Goal: Task Accomplishment & Management: Manage account settings

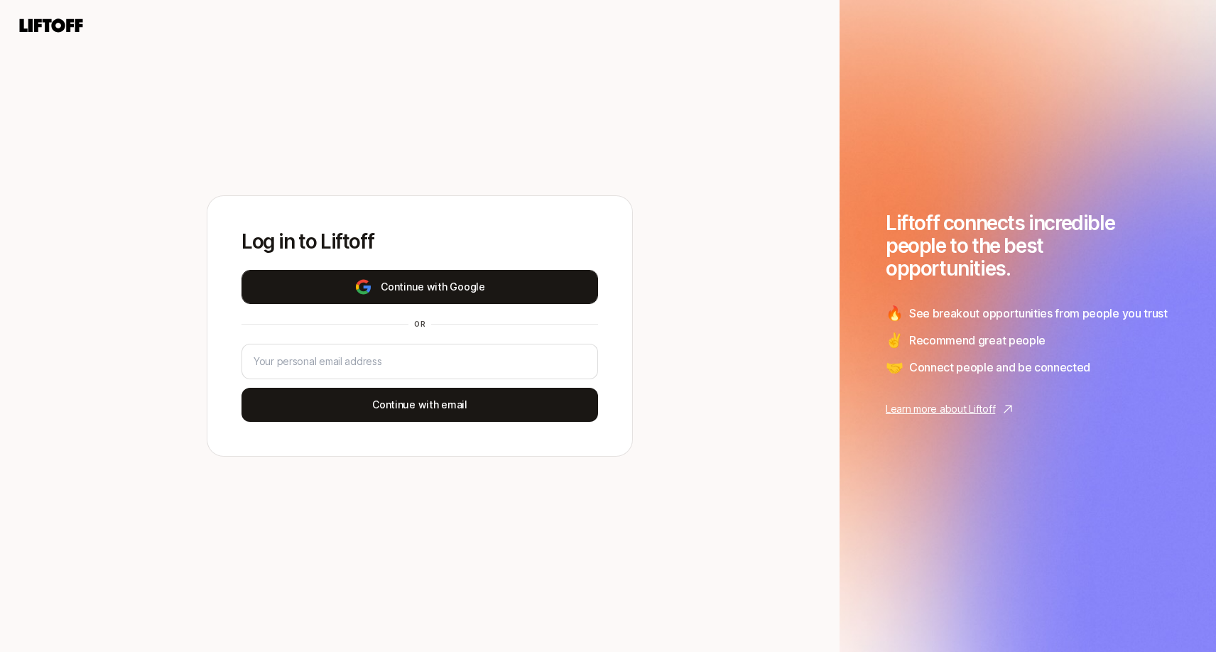
click at [502, 298] on button "Continue with Google" at bounding box center [420, 287] width 357 height 34
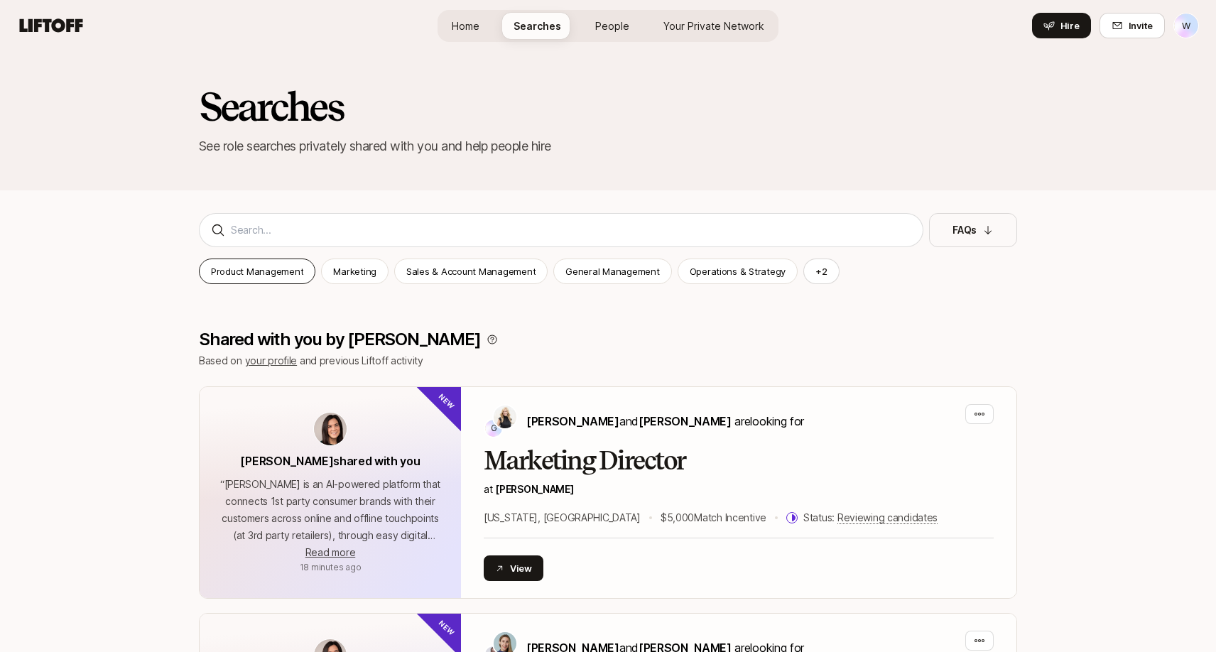
click at [286, 269] on p "Product Management" at bounding box center [257, 271] width 92 height 14
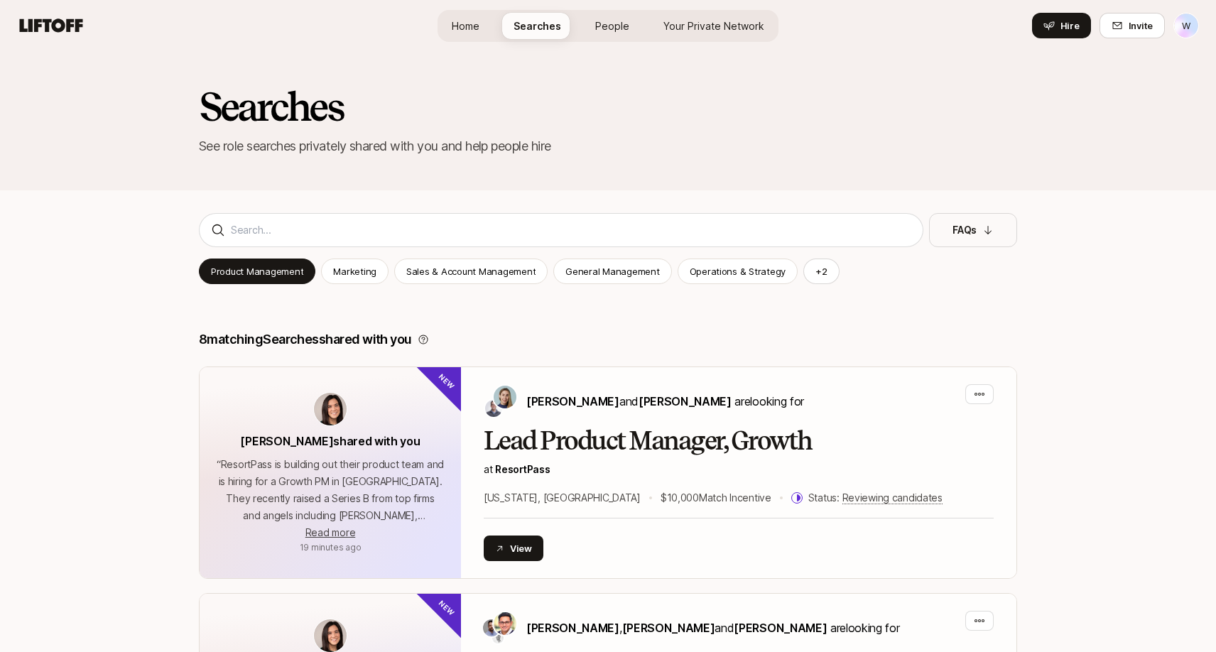
click at [590, 32] on link "People" at bounding box center [612, 26] width 57 height 26
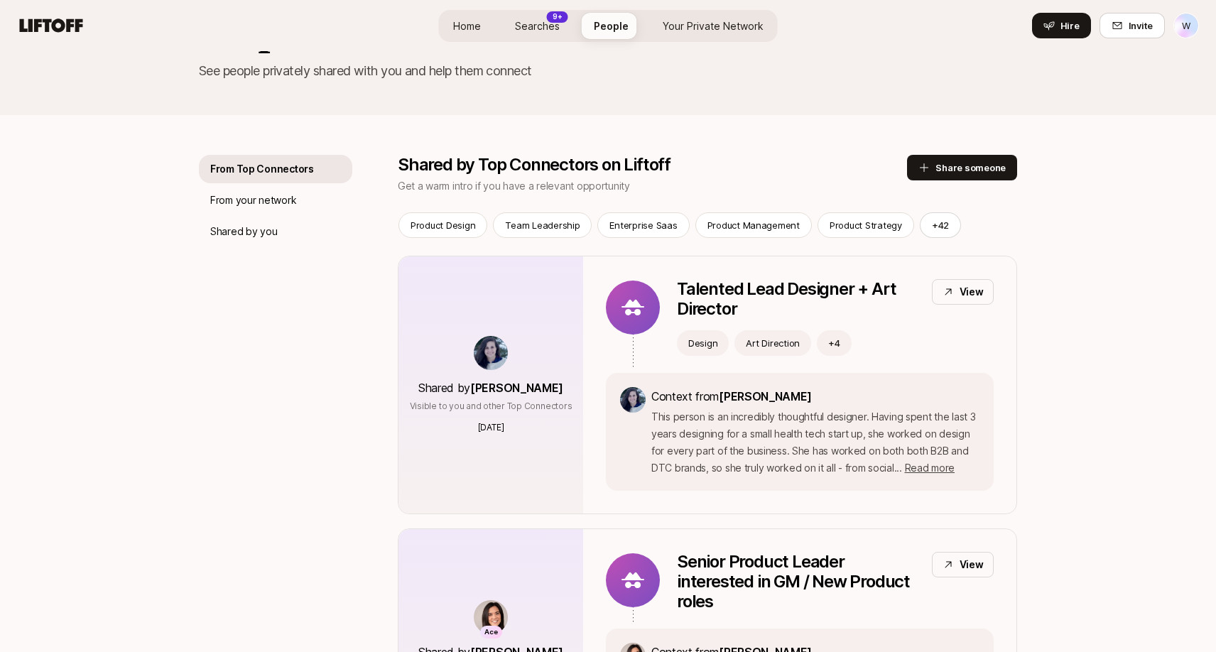
scroll to position [47, 0]
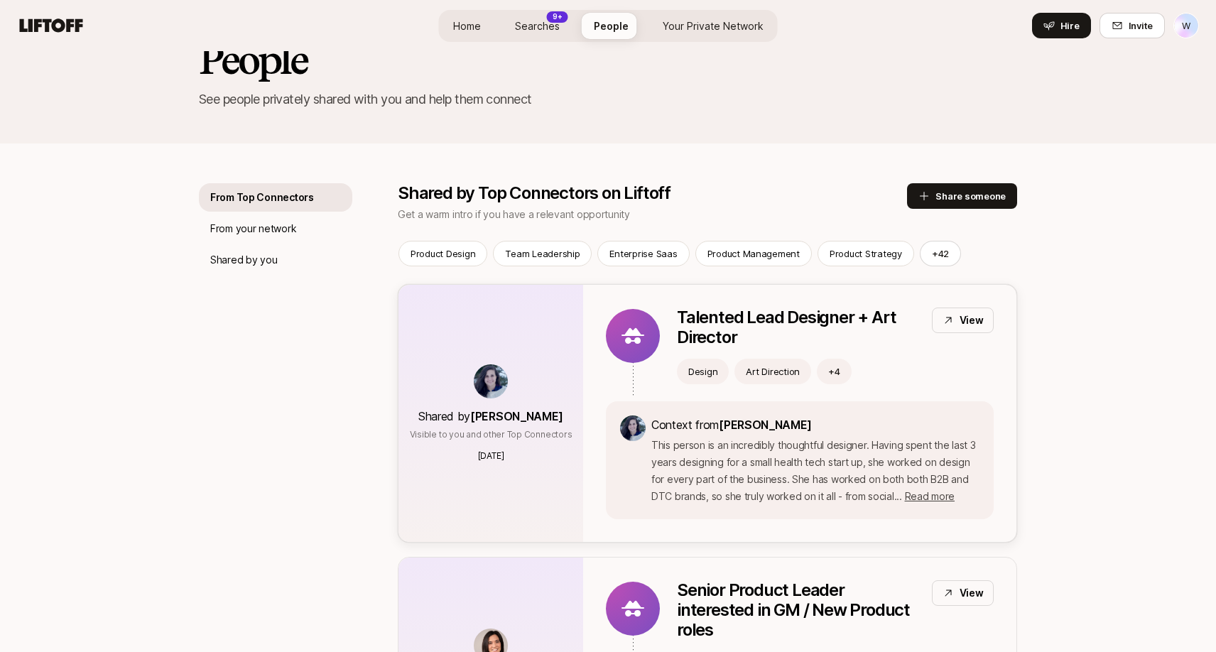
click at [958, 324] on div "View" at bounding box center [963, 321] width 62 height 26
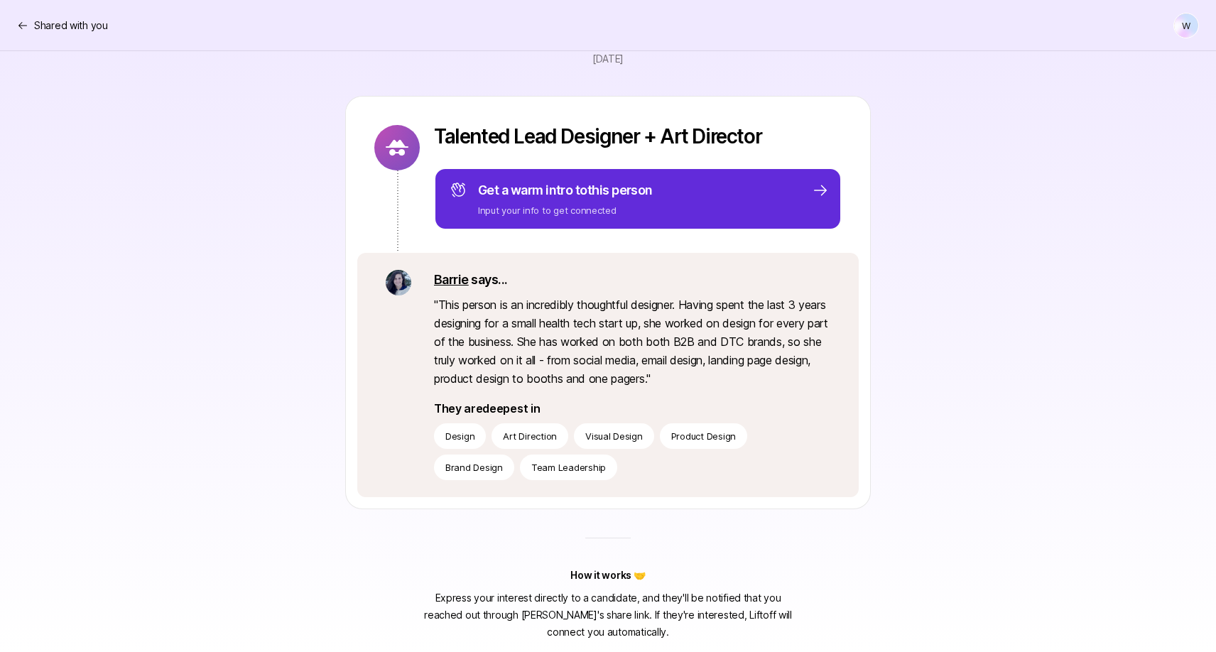
scroll to position [140, 0]
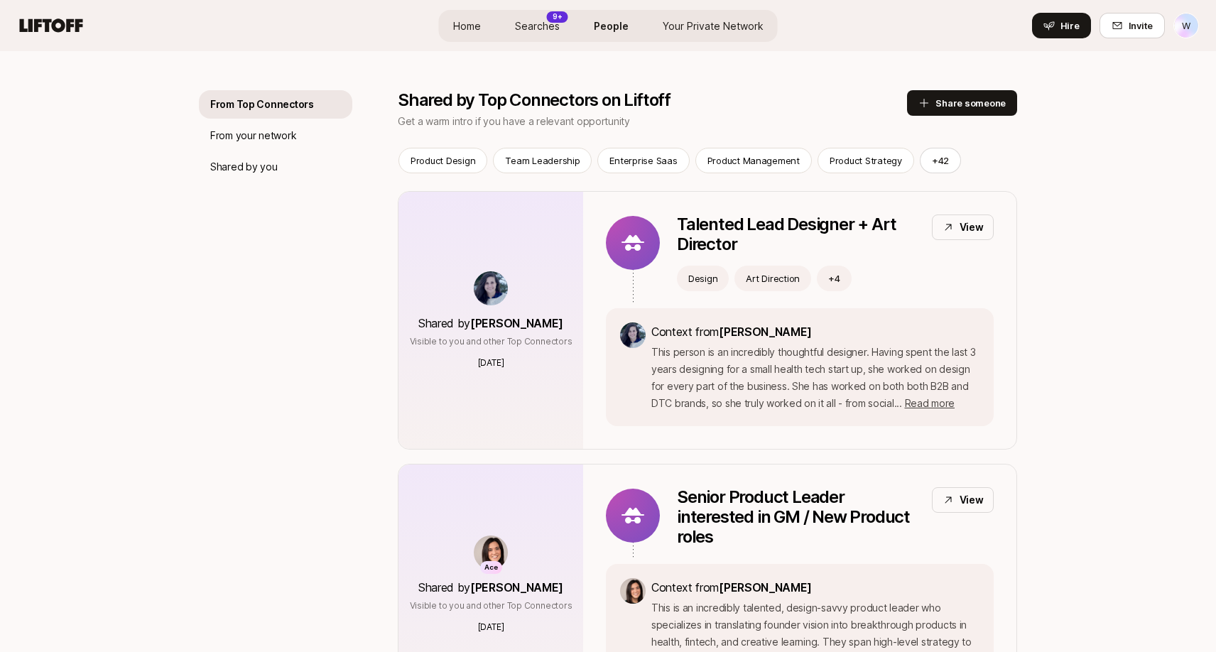
scroll to position [47, 0]
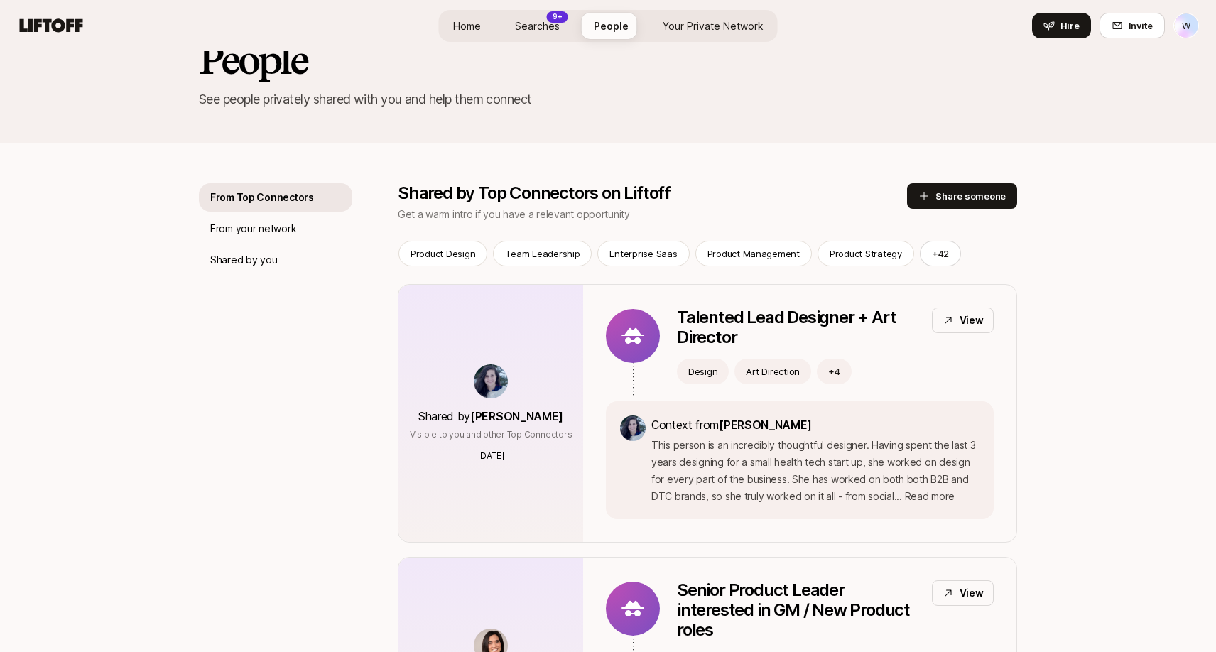
click at [708, 31] on span "Your Private Network" at bounding box center [713, 25] width 101 height 15
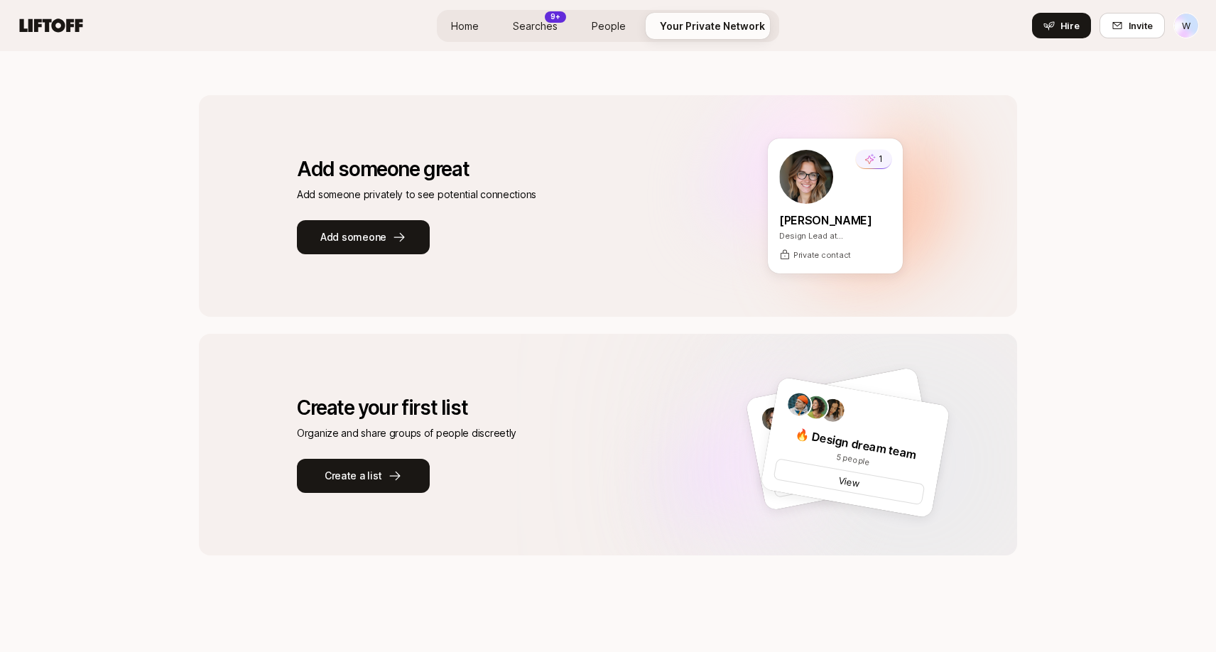
scroll to position [141, 0]
click at [407, 244] on button "Add someone" at bounding box center [363, 237] width 133 height 34
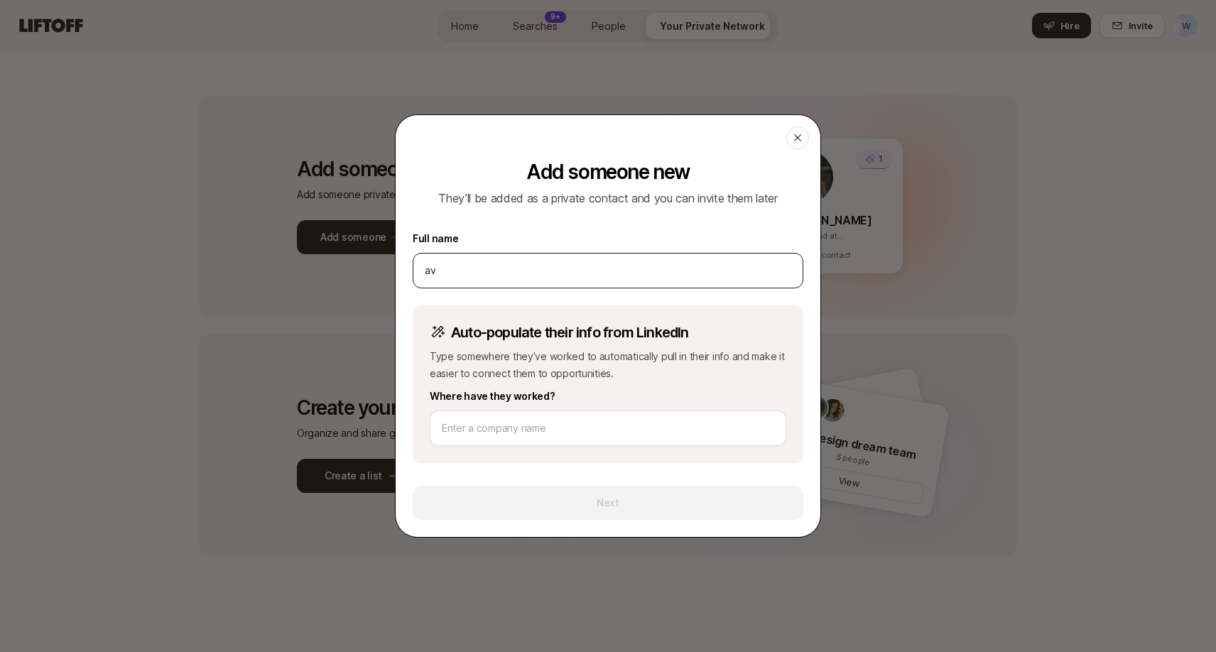
type input "a"
type input "l"
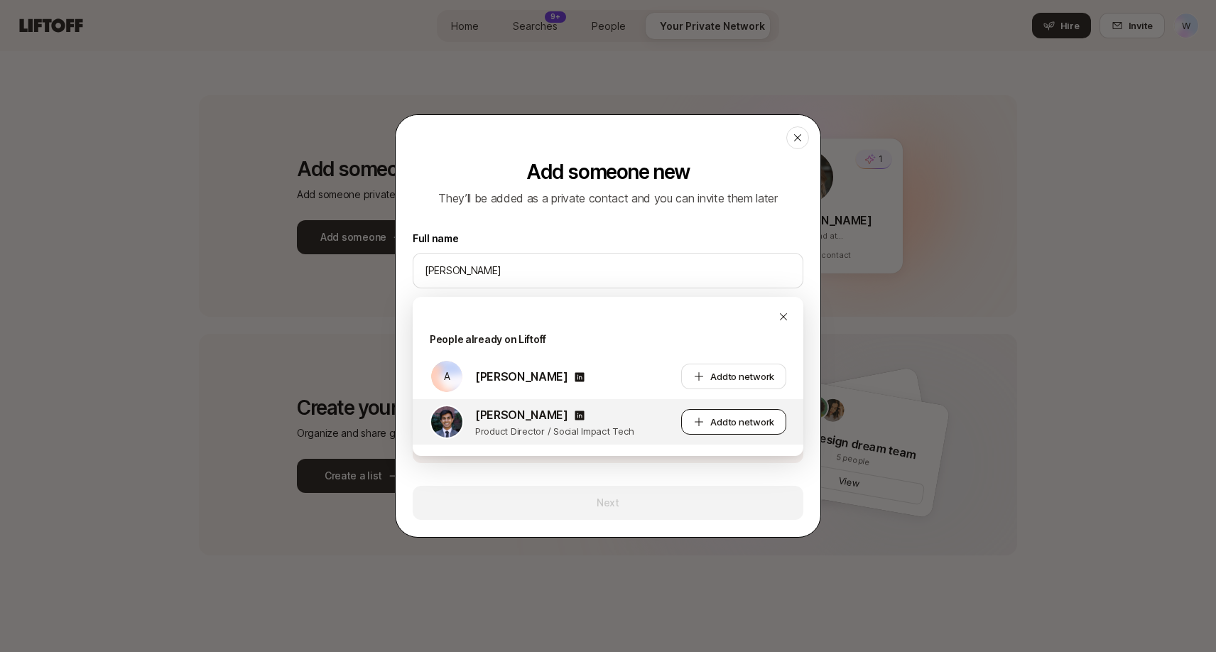
type input "[PERSON_NAME]"
click at [696, 431] on button "Add to network" at bounding box center [733, 422] width 105 height 26
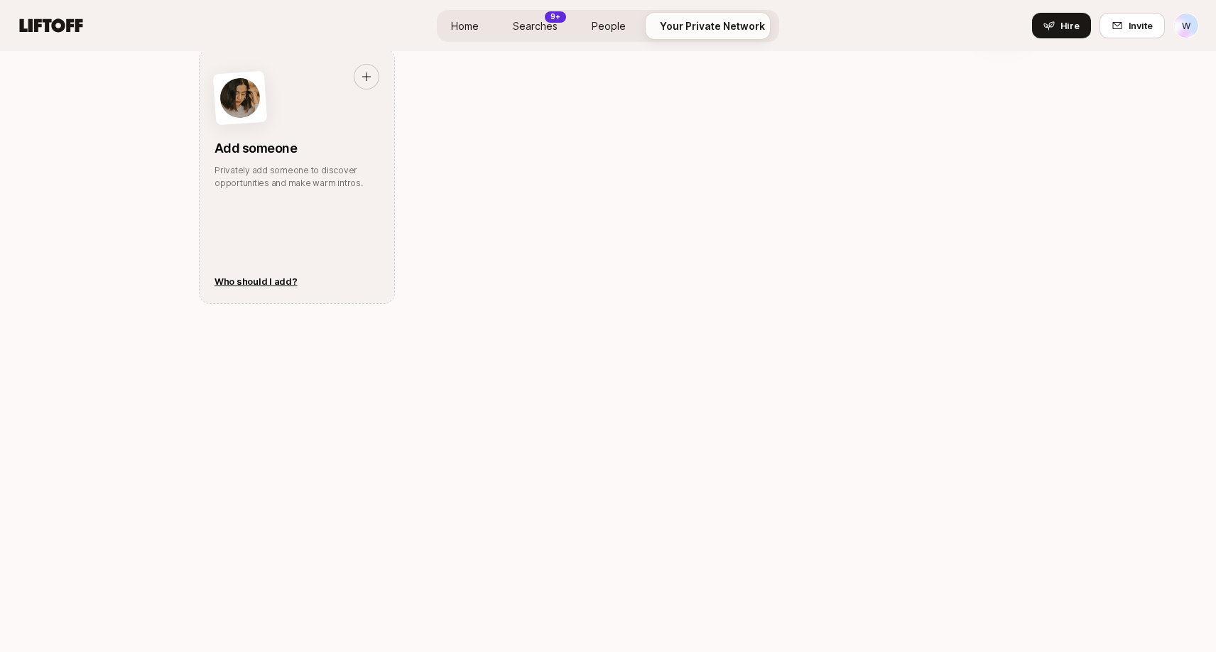
scroll to position [768, 0]
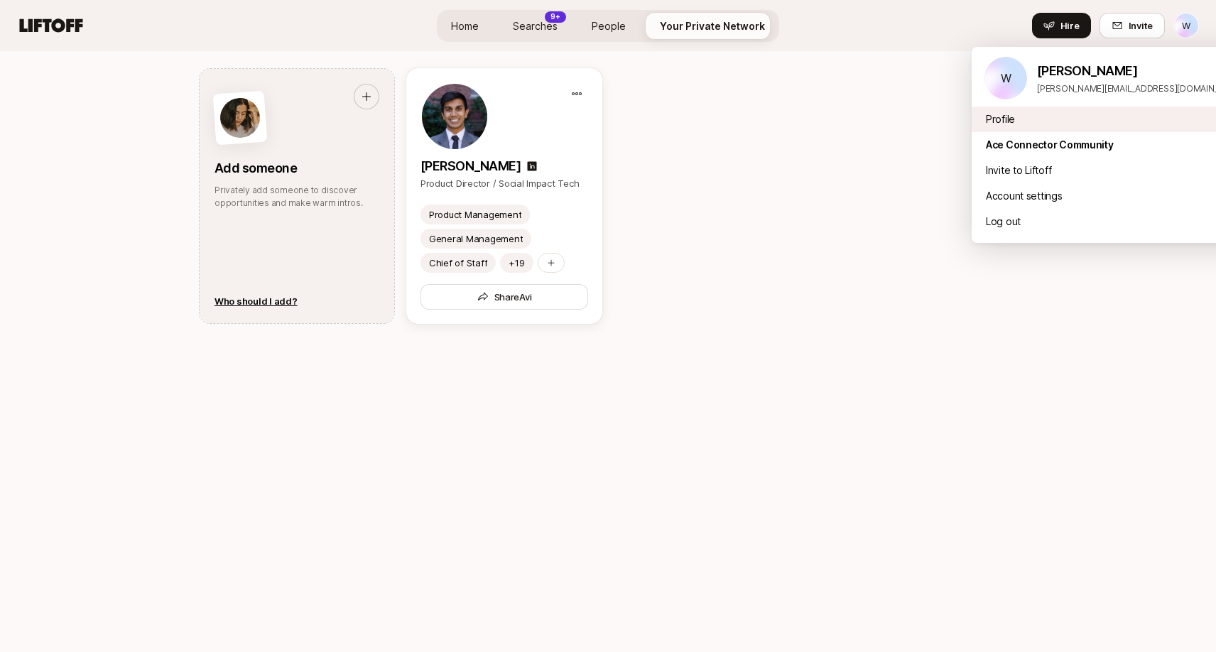
click at [1046, 114] on div "Profile" at bounding box center [1114, 120] width 284 height 26
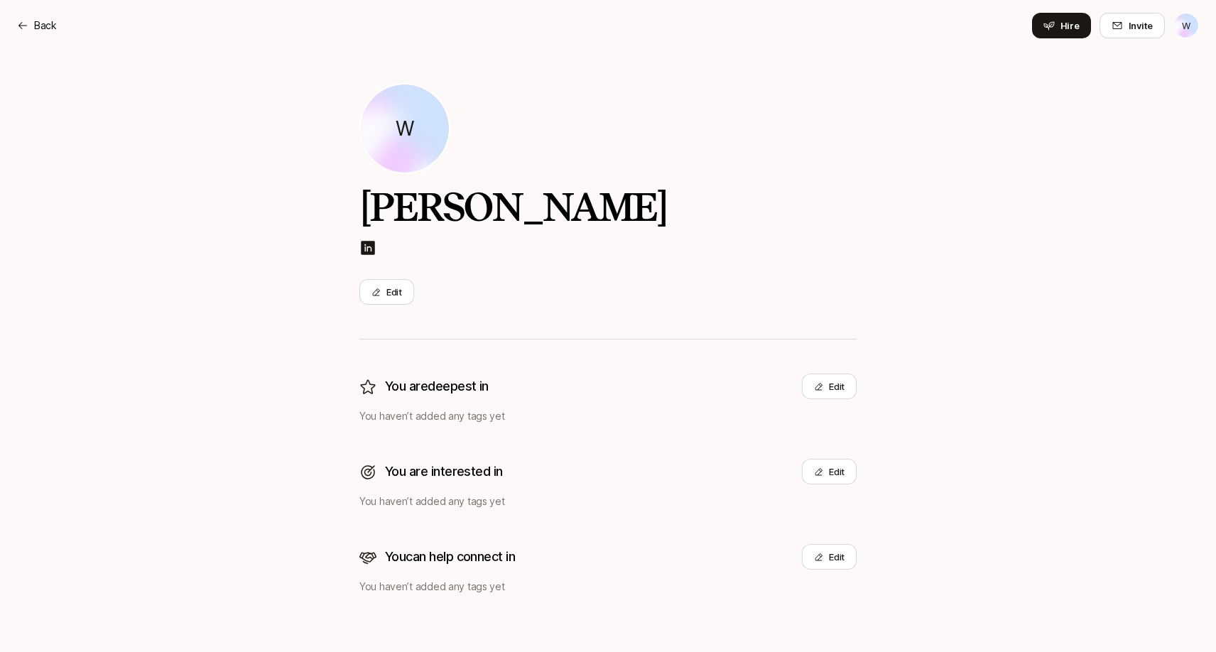
scroll to position [13, 0]
click at [399, 288] on button "Edit" at bounding box center [386, 292] width 55 height 26
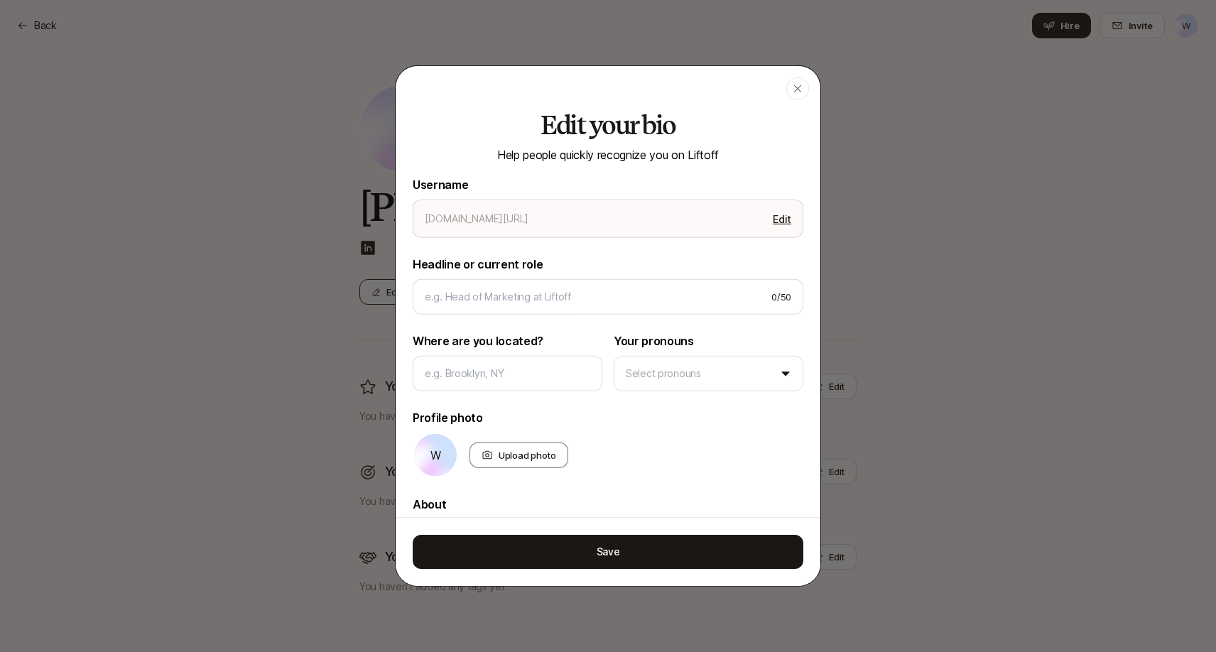
type textarea "x"
type input "[PERSON_NAME]"
type textarea "x"
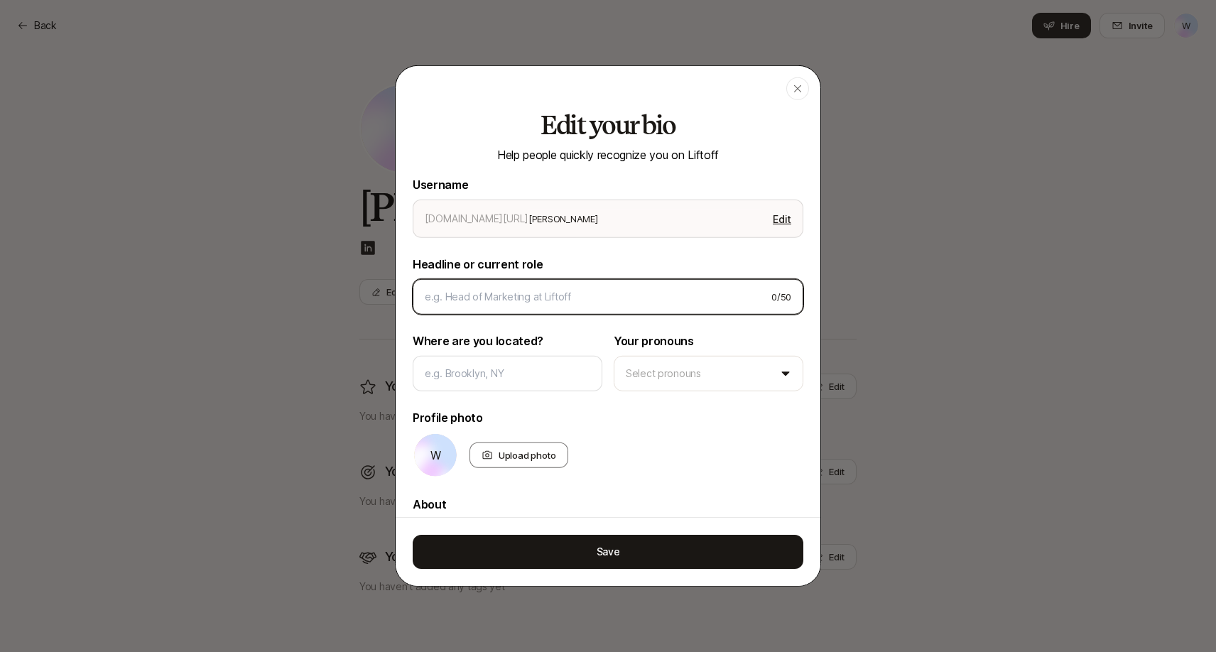
click at [472, 300] on input at bounding box center [592, 296] width 335 height 17
type input "S"
type textarea "x"
type input "Se"
type textarea "x"
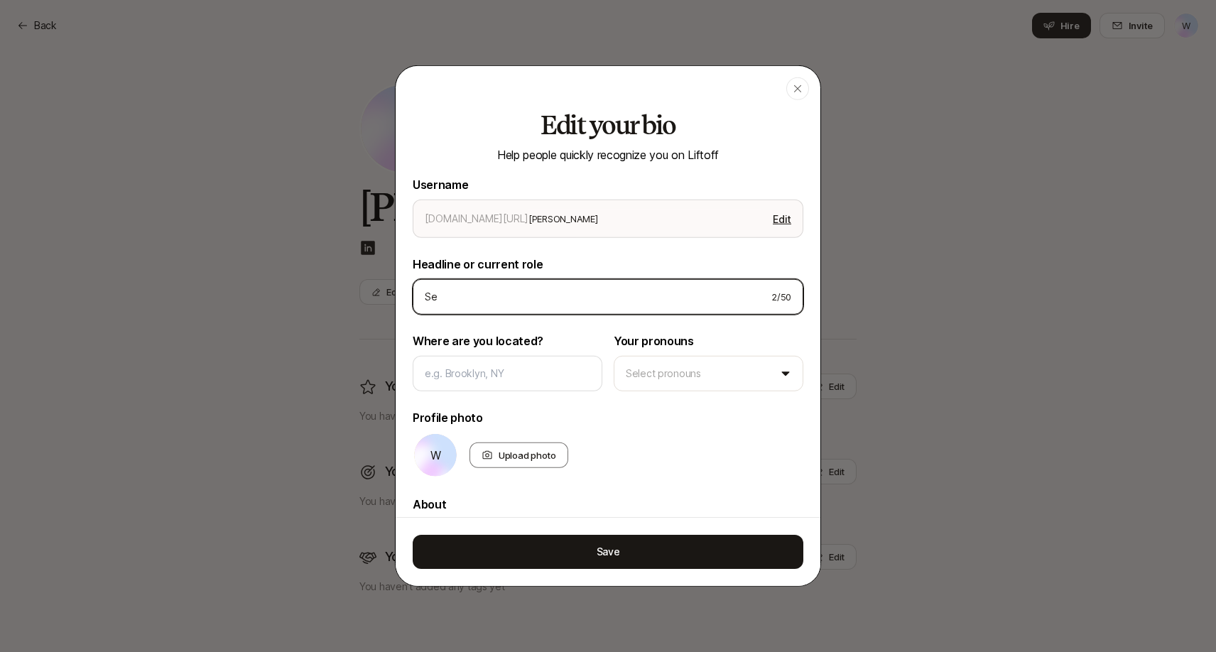
type input "Sen"
type textarea "x"
type input "Seni"
type textarea "x"
type input "Senio"
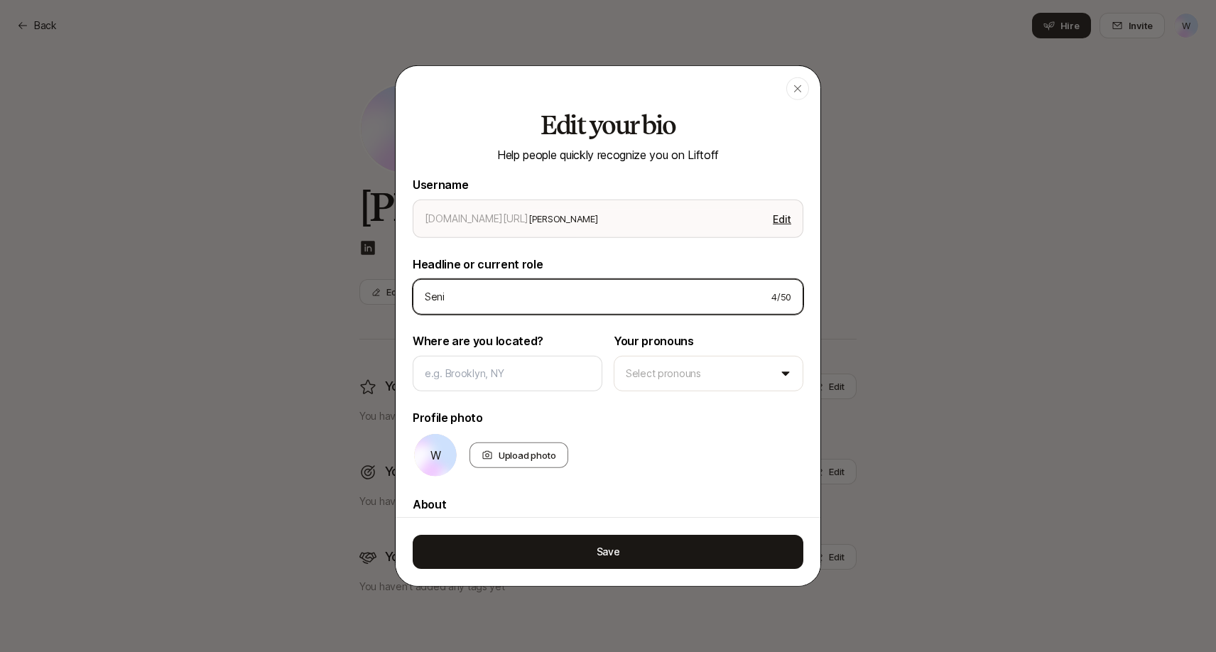
type textarea "x"
type input "Senior"
type textarea "x"
type input "Senior"
type textarea "x"
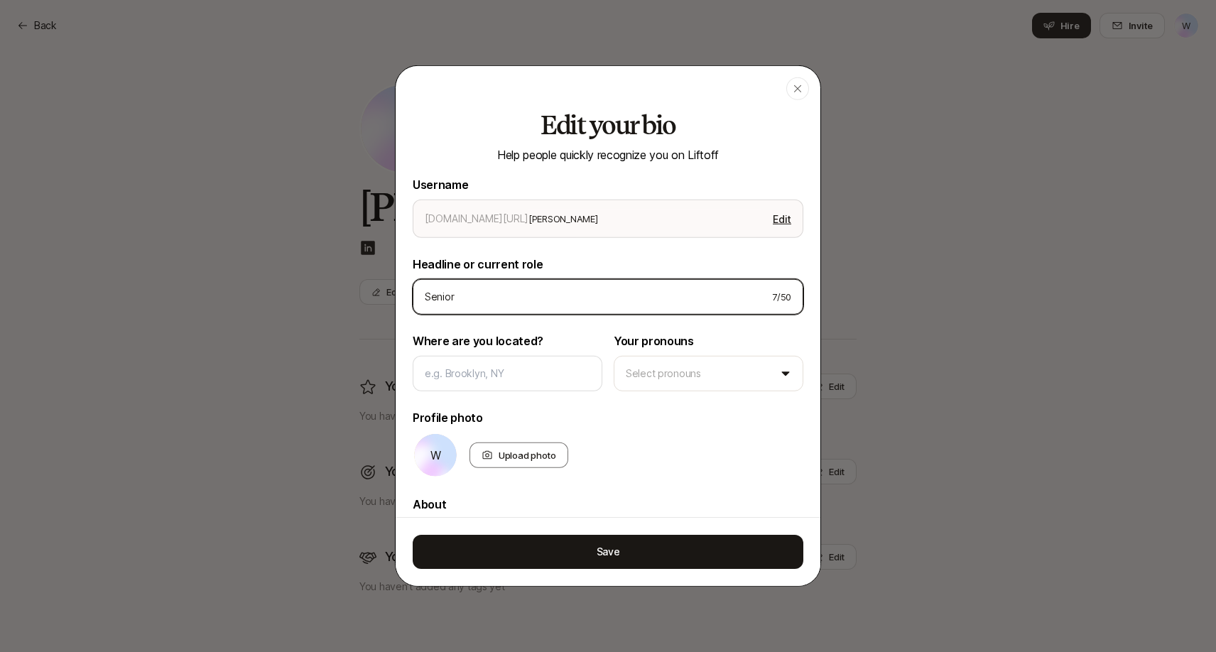
type input "Senior P"
type textarea "x"
type input "Senior PM"
type textarea "x"
type input "Senior PM"
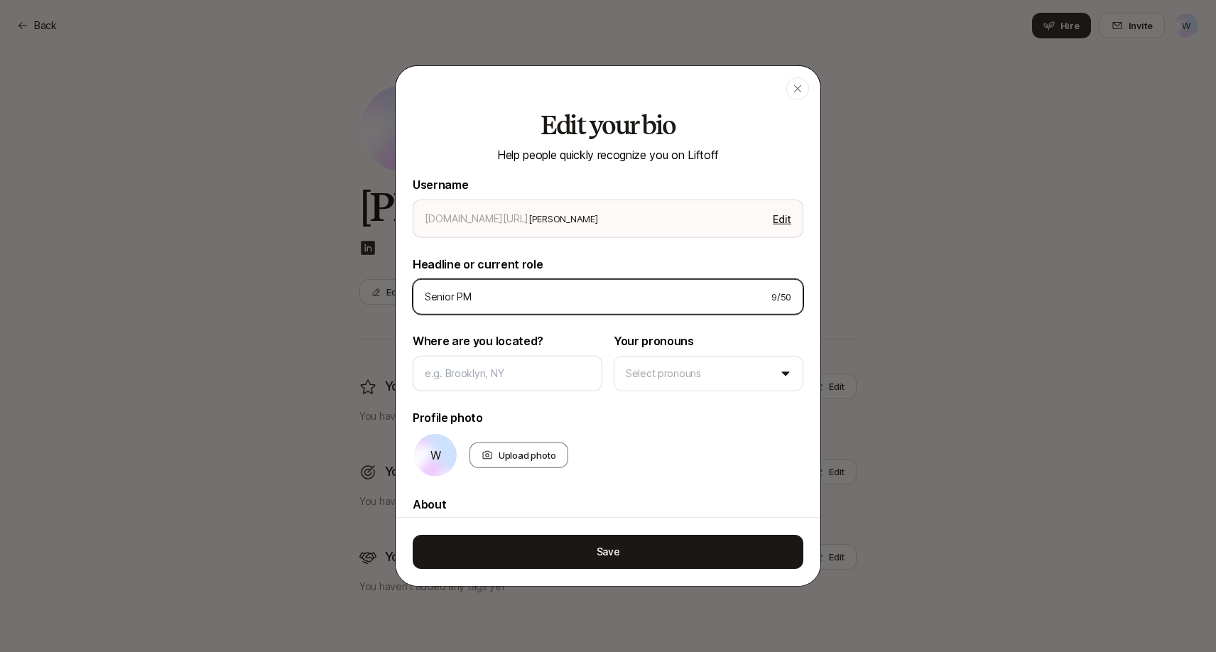
type textarea "x"
type input "Senior PM a"
type textarea "x"
type input "Senior PM at"
type textarea "x"
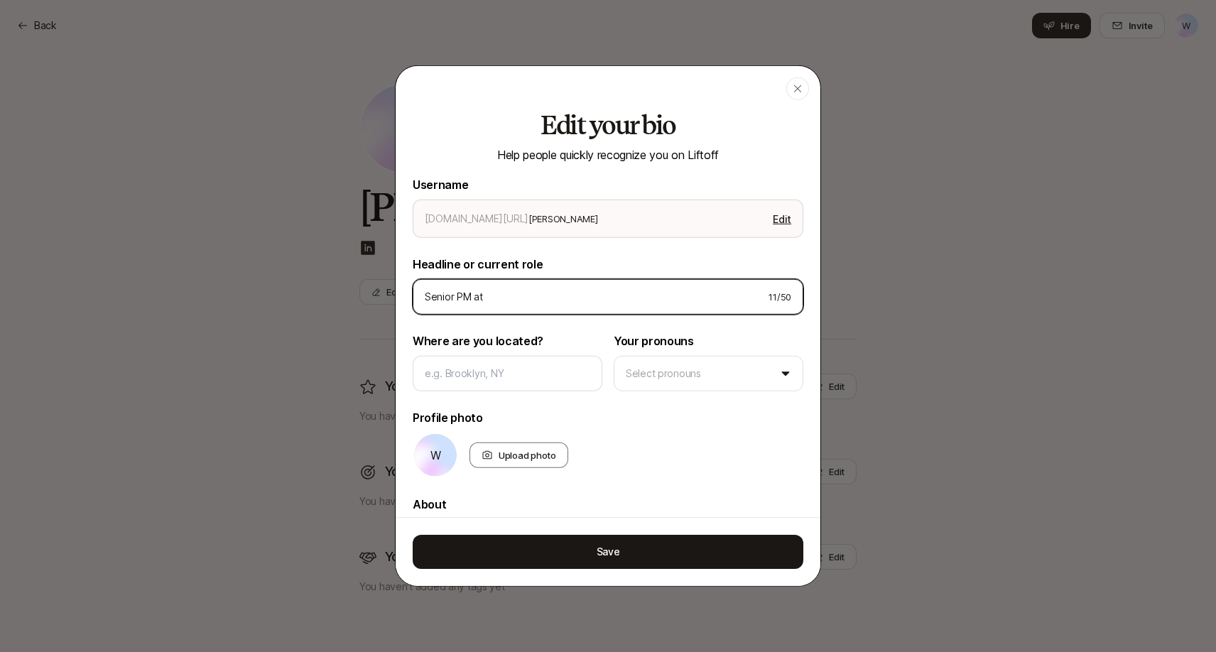
type input "Senior PM at"
type textarea "x"
type input "Senior PM at T"
type textarea "x"
type input "Senior PM at To"
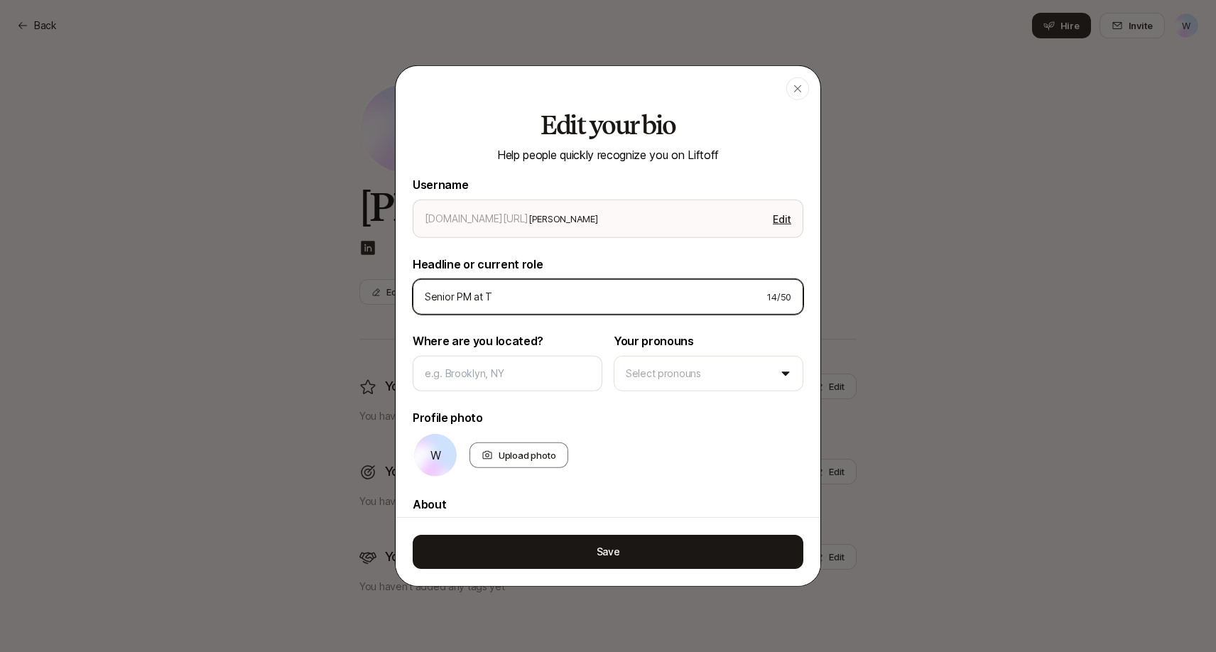
type textarea "x"
type input "Senior PM at Top"
type textarea "x"
type input "Senior PM at [GEOGRAPHIC_DATA]"
type textarea "x"
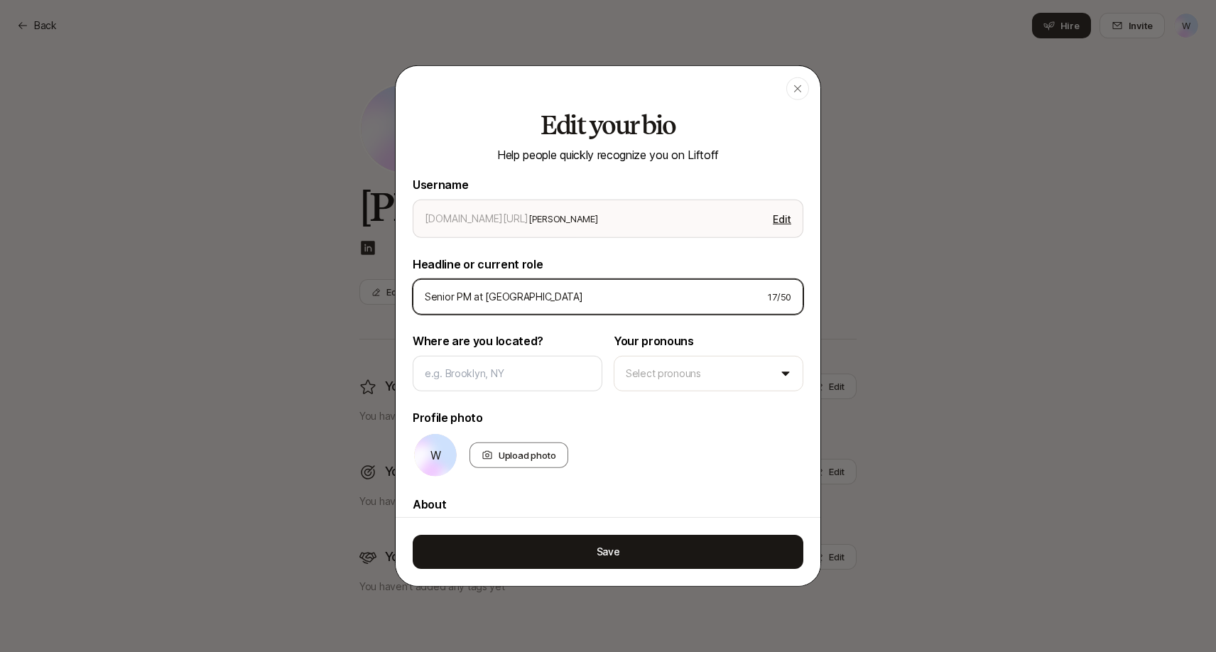
type input "Senior PM at [GEOGRAPHIC_DATA]"
type textarea "x"
type input "Senior PM at [GEOGRAPHIC_DATA]"
type textarea "x"
type input "Senior PM at [GEOGRAPHIC_DATA]"
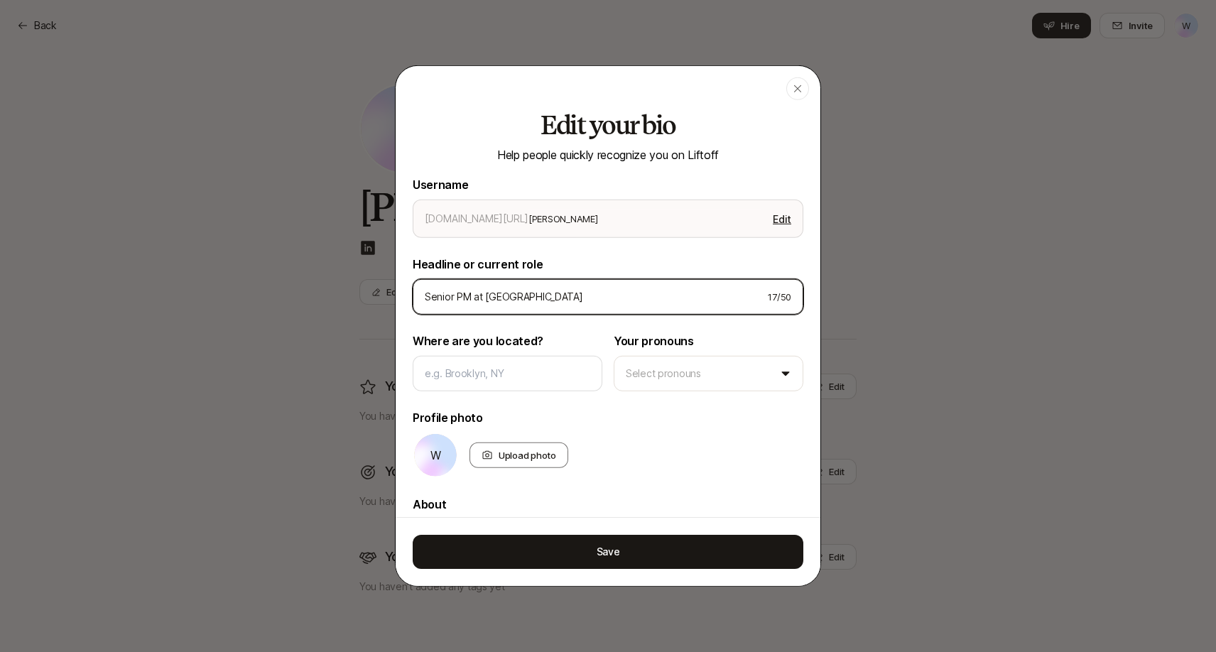
type textarea "x"
type input "Senior PM at [GEOGRAPHIC_DATA]"
type textarea "x"
type input "Senior PM at Topline P"
type textarea "x"
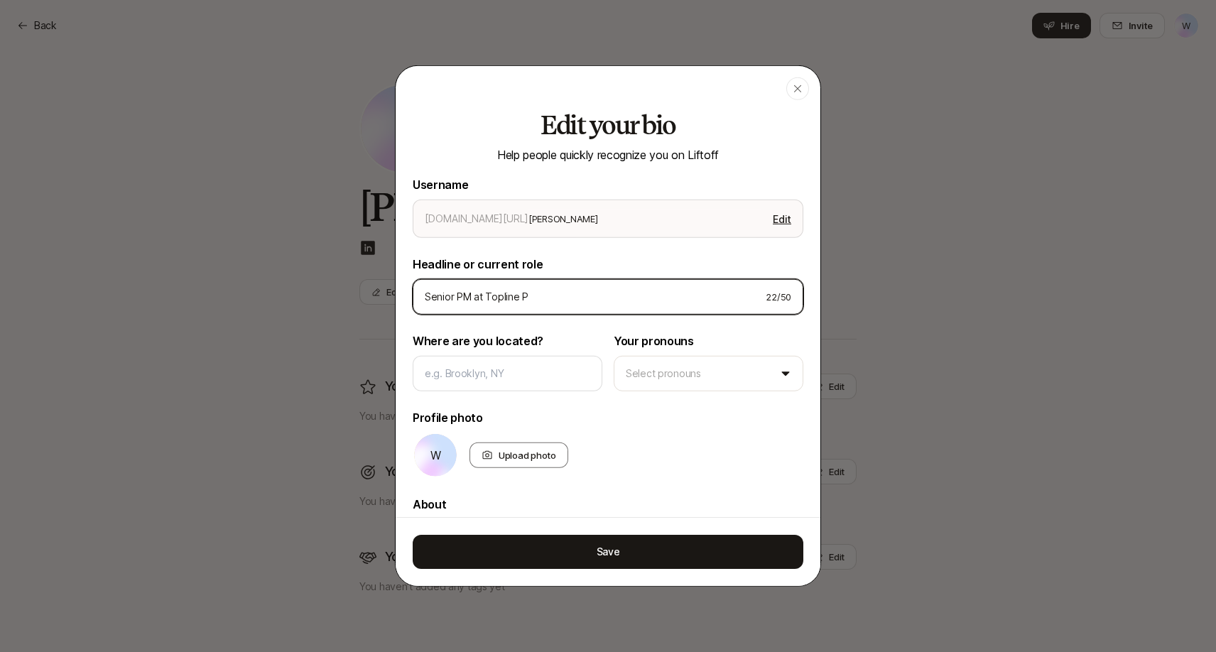
type input "Senior PM at Topline Pr"
type textarea "x"
type input "Senior PM at Topline Pro"
type textarea "x"
click at [470, 297] on input "Senior PM at Topline Pro" at bounding box center [590, 296] width 330 height 17
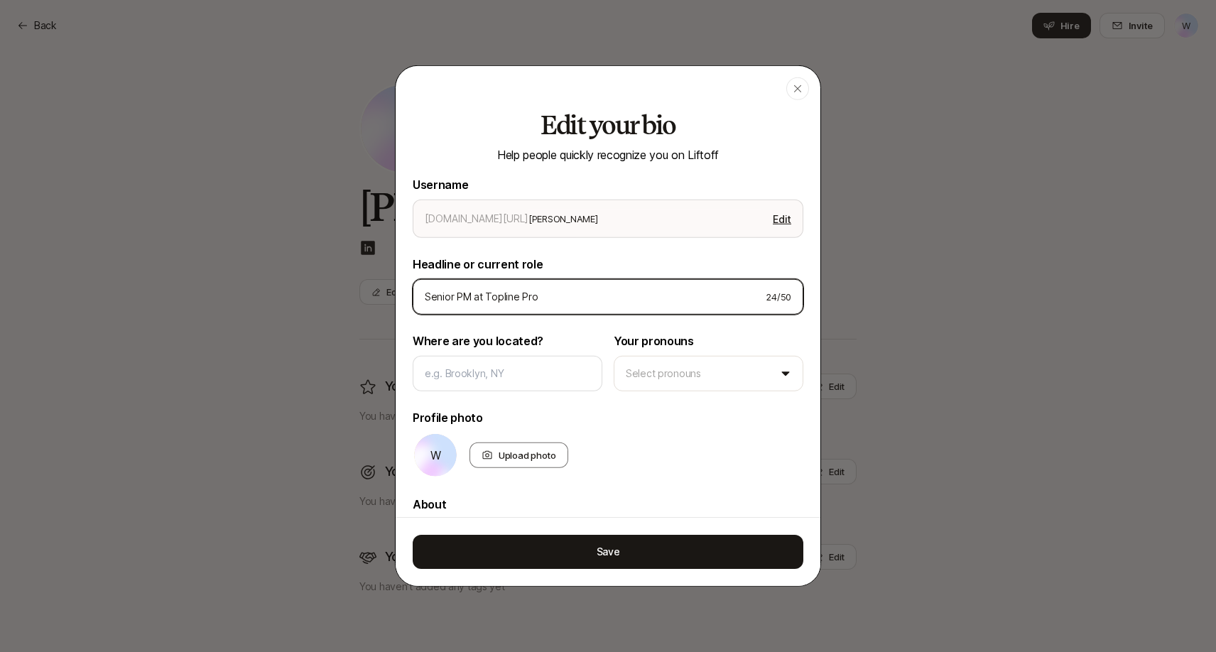
type input "Senior P at Topline Pro"
type textarea "x"
type input "Senior Pr at Topline Pro"
type textarea "x"
type input "Senior Pro at Topline Pro"
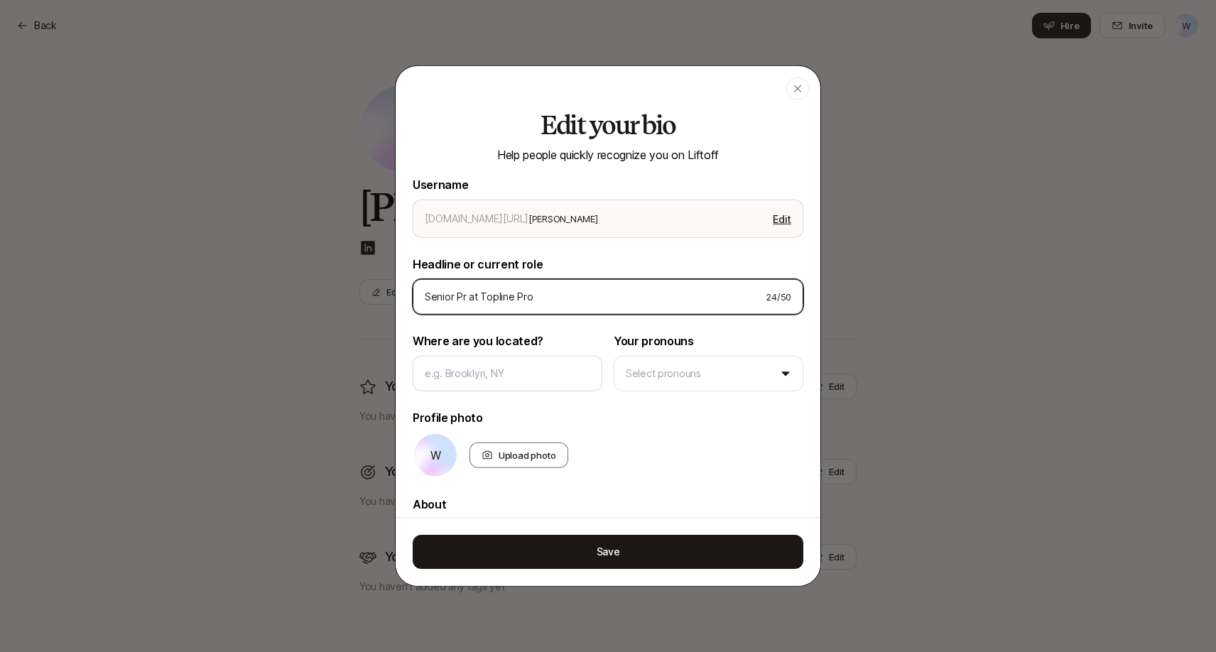
type textarea "x"
type input "Senior Prod at Topline Pro"
type textarea "x"
type input "Senior Produ at Topline Pro"
type textarea "x"
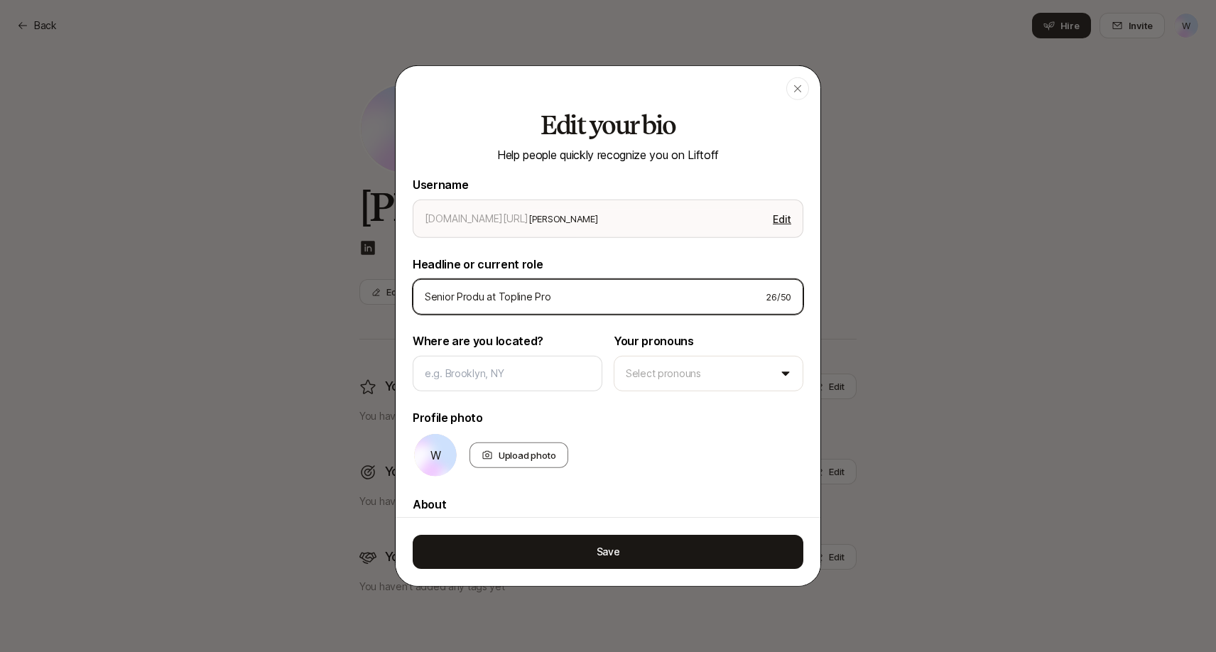
type input "Senior Produc at Topline Pro"
type textarea "x"
type input "Senior Product at Topline Pro"
type textarea "x"
type input "Senior Product at Topline Pro"
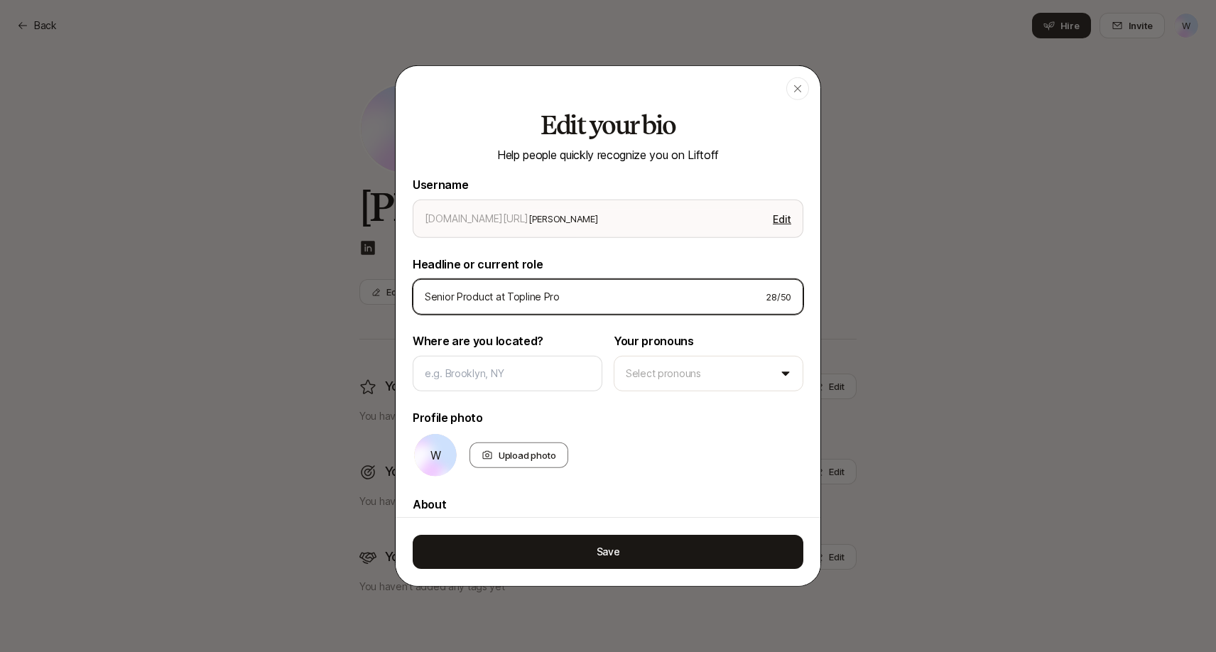
type textarea "x"
type input "Senior Product M at Topline Pro"
type textarea "x"
type input "Senior Product Ma at Topline Pro"
type textarea "x"
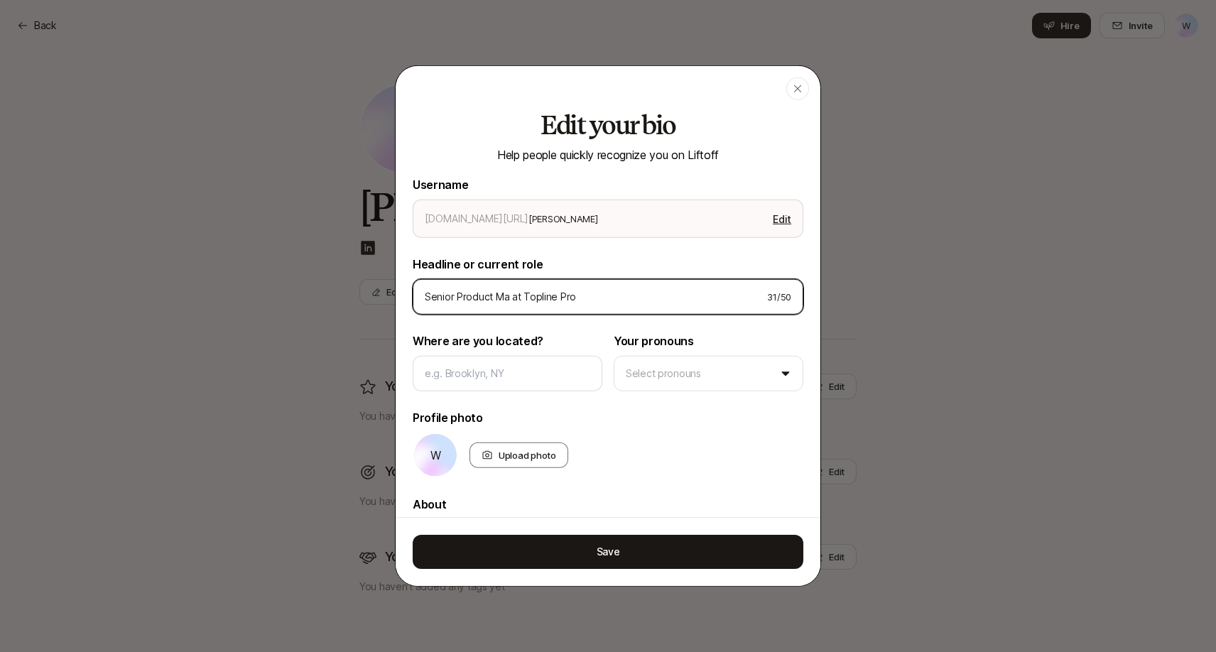
type input "Senior Product Man at Topline Pro"
type textarea "x"
type input "Senior Product Mana at Topline Pro"
type textarea "x"
type input "Senior Product Manag at Topline Pro"
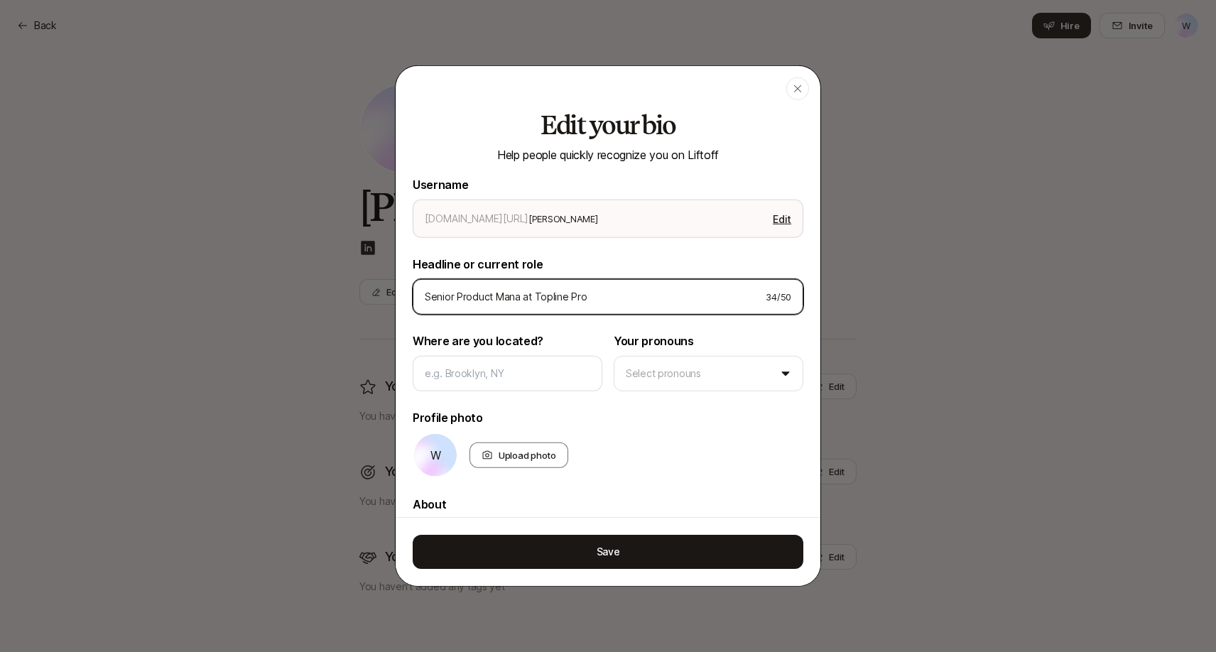
type textarea "x"
type input "Senior Product Manage at Topline Pro"
type textarea "x"
type input "Senior Product Manager at Topline Pro"
type textarea "x"
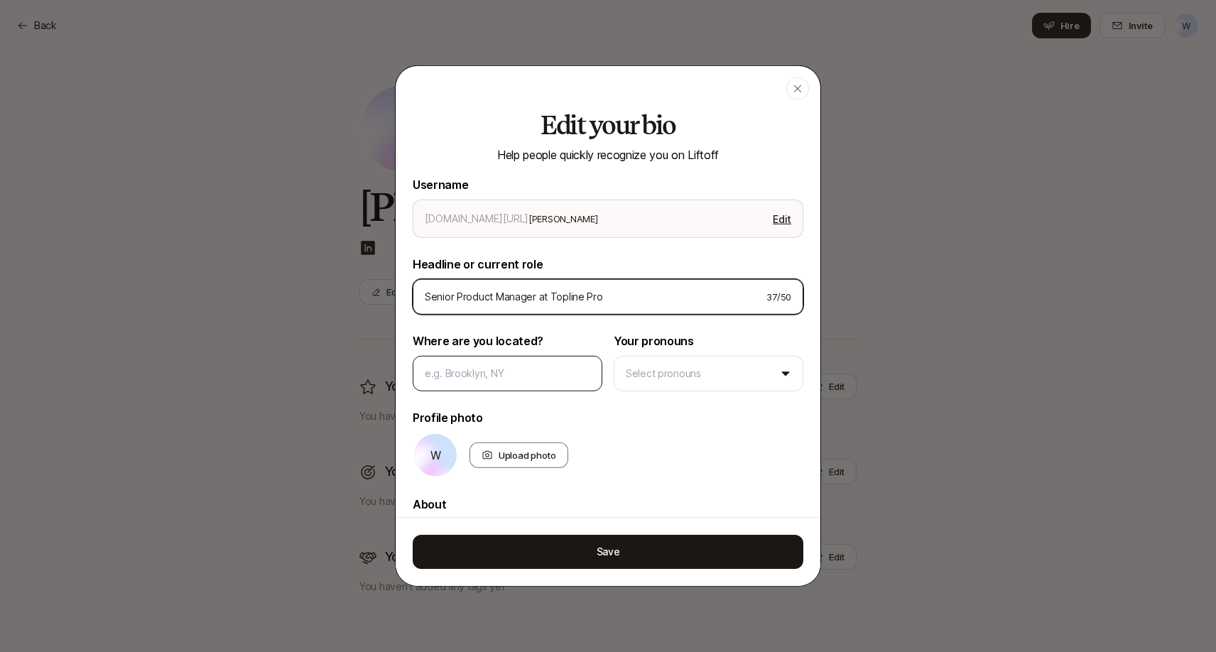
type input "Senior Product Manager at Topline Pro"
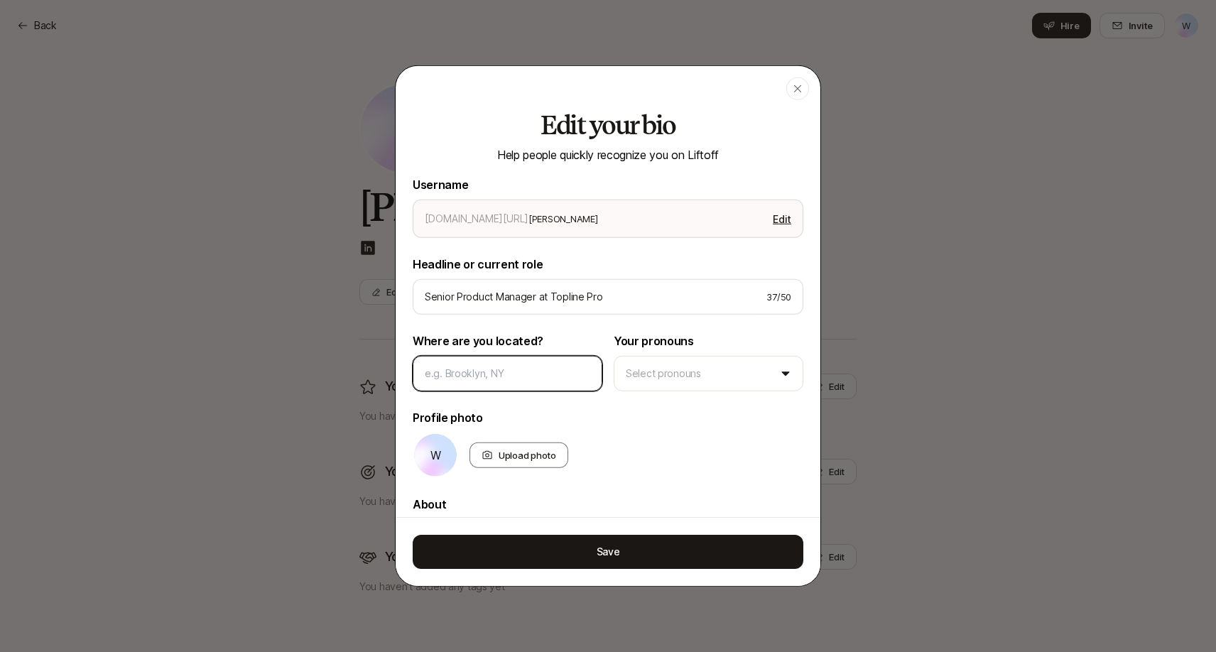
click at [475, 377] on input at bounding box center [508, 373] width 166 height 17
type input "n"
type textarea "x"
type input "b"
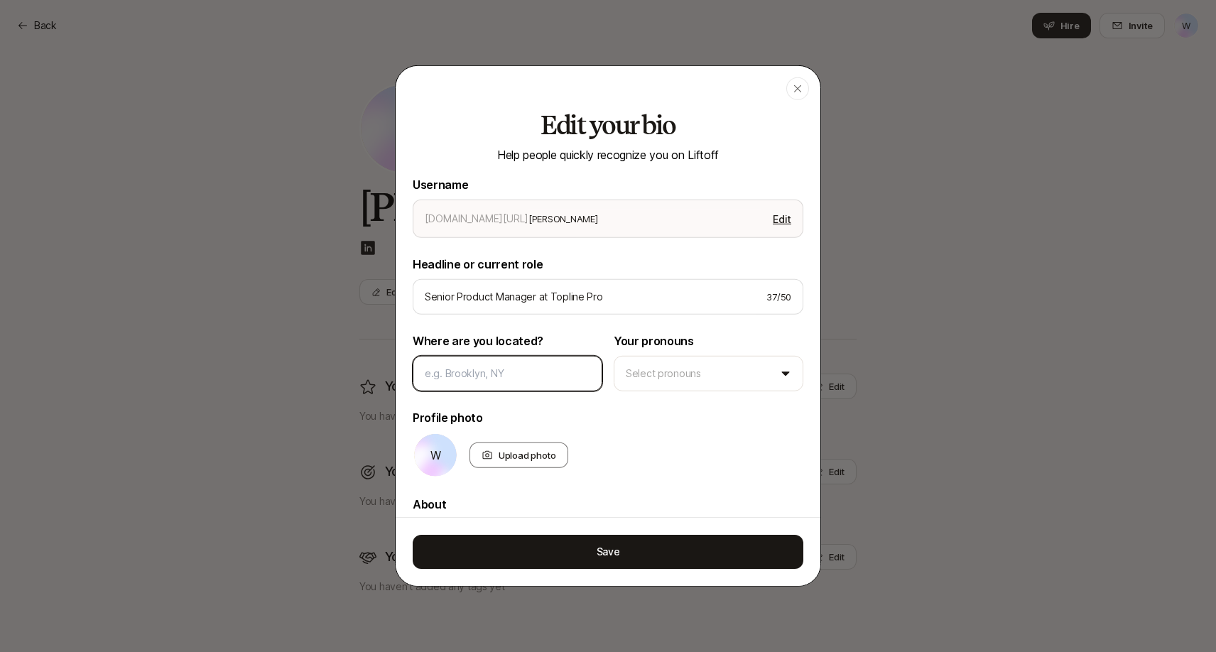
type textarea "x"
type input "bo"
type textarea "x"
type input "bos"
type textarea "x"
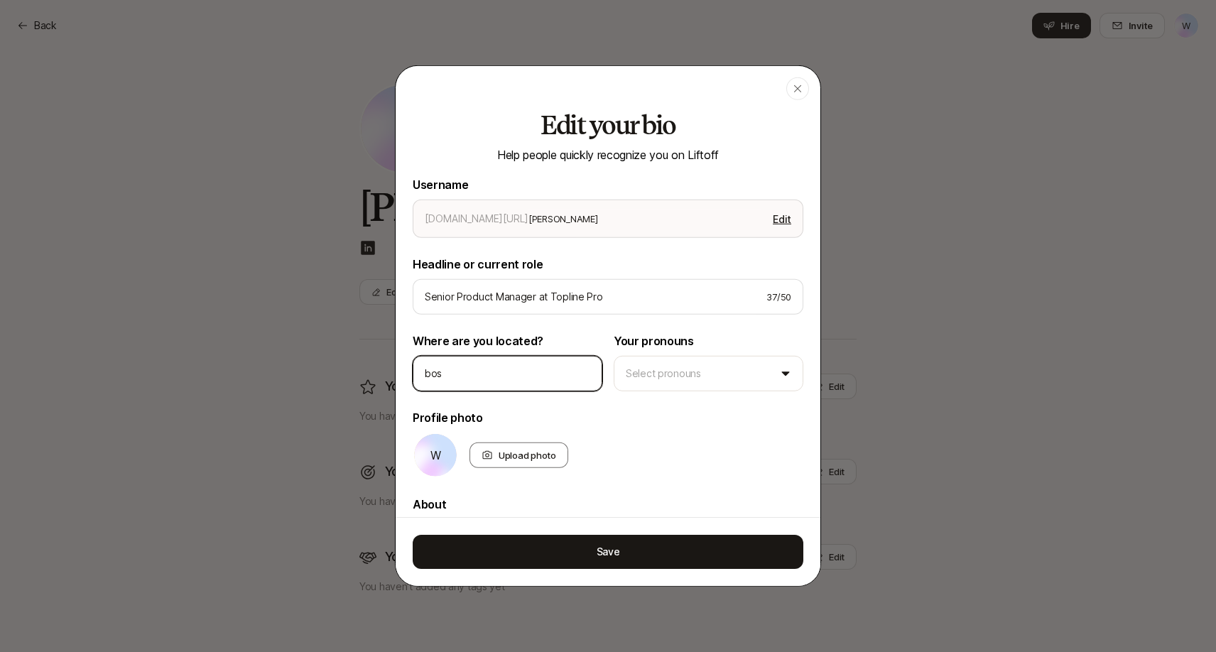
type input "[PERSON_NAME]"
type textarea "x"
type input "bosto"
type textarea "x"
type input "[GEOGRAPHIC_DATA]"
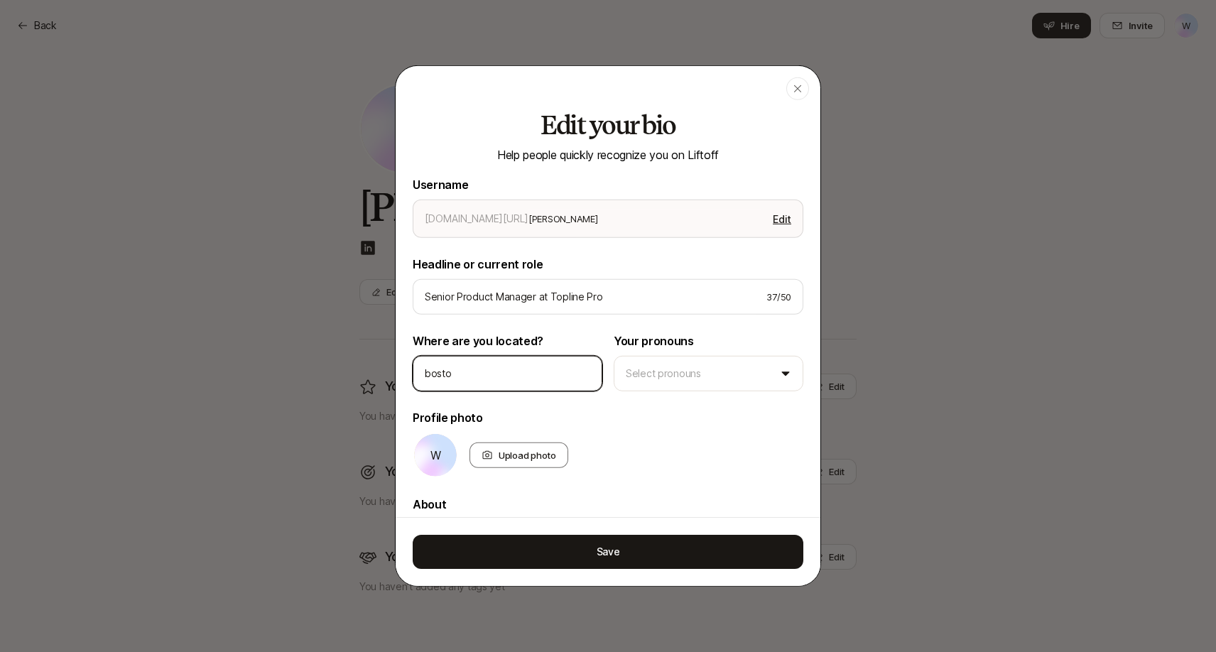
type textarea "x"
type input "[GEOGRAPHIC_DATA]"
drag, startPoint x: 475, startPoint y: 385, endPoint x: 489, endPoint y: 384, distance: 13.6
click at [489, 384] on div "[GEOGRAPHIC_DATA]" at bounding box center [508, 374] width 190 height 36
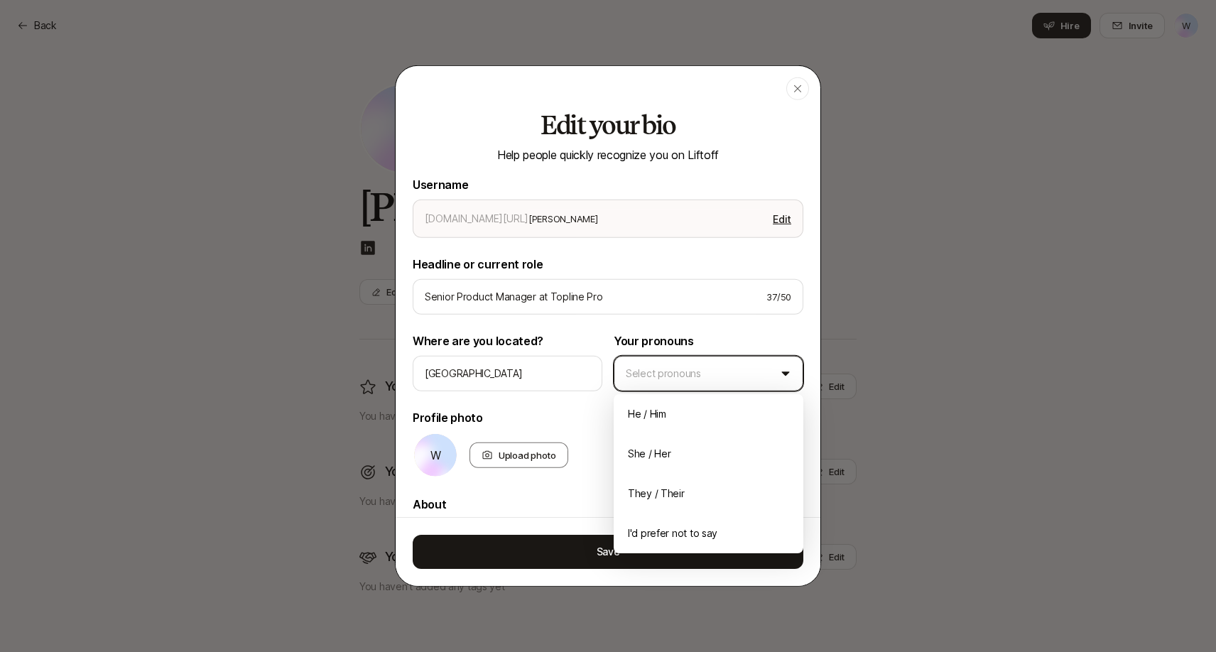
click at [686, 379] on body "Back W Back Hire Invite W W [PERSON_NAME] Edit You are deepest in Edit You have…" at bounding box center [608, 313] width 1216 height 652
type textarea "x"
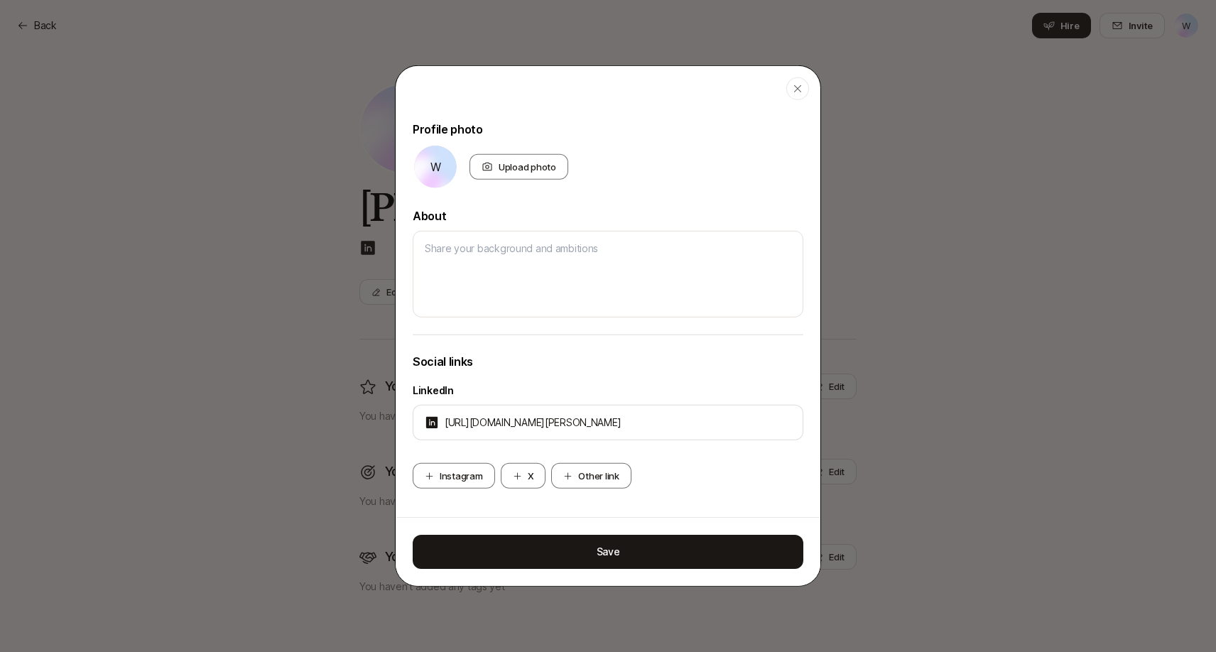
scroll to position [288, 0]
click at [517, 167] on div "Upload photo" at bounding box center [519, 167] width 99 height 26
click at [566, 177] on input "Upload photo" at bounding box center [567, 178] width 3 height 3
click at [442, 159] on icon at bounding box center [435, 167] width 43 height 43
click at [503, 175] on div "Upload photo" at bounding box center [519, 167] width 99 height 26
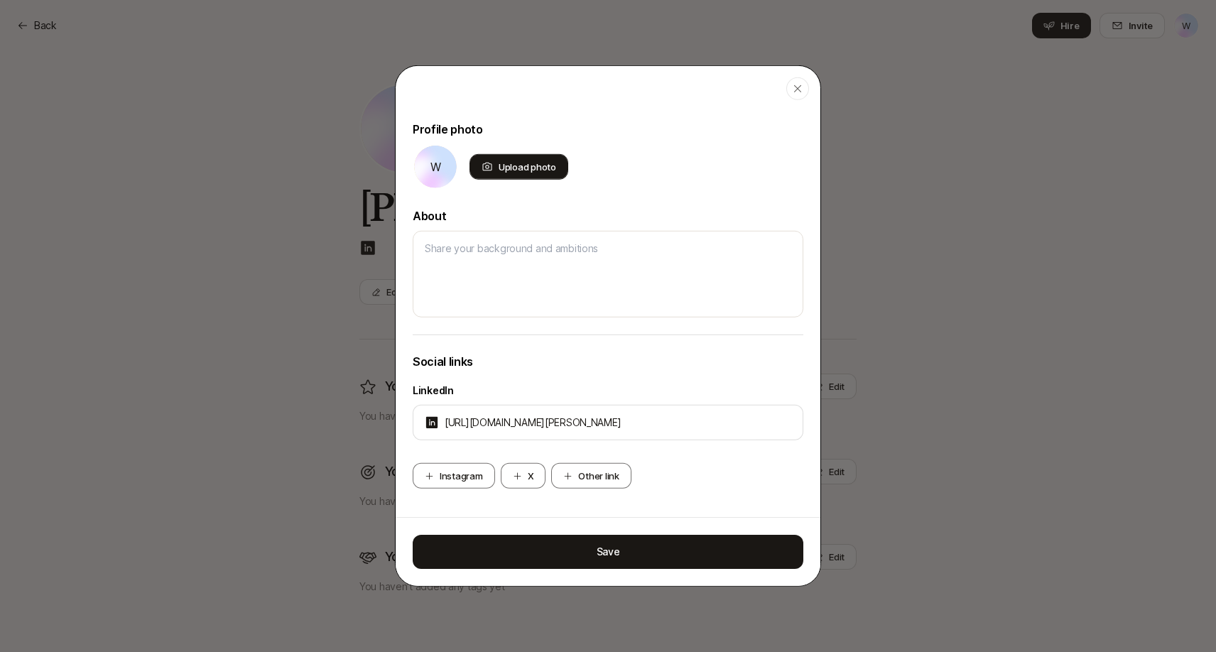
click at [566, 177] on input "Upload photo" at bounding box center [567, 178] width 3 height 3
type input "C:\fakepath\professional_headshot.jpeg"
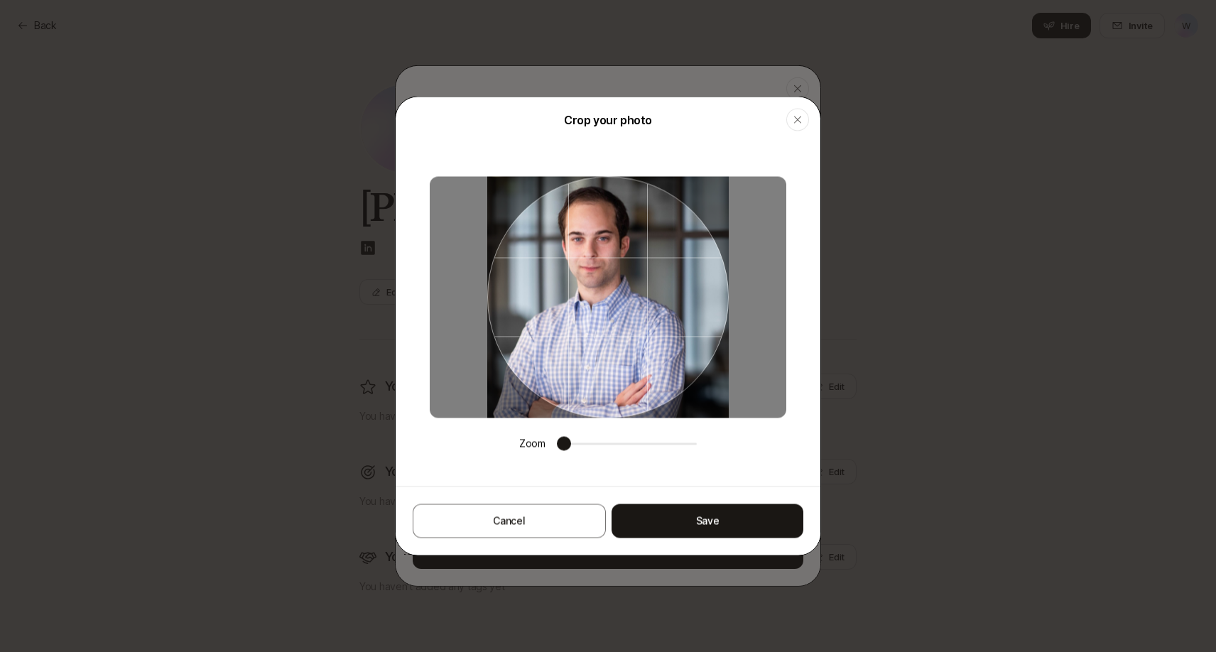
drag, startPoint x: 561, startPoint y: 256, endPoint x: 582, endPoint y: 276, distance: 29.1
click at [582, 276] on div at bounding box center [608, 298] width 242 height 242
drag, startPoint x: 582, startPoint y: 276, endPoint x: 561, endPoint y: 281, distance: 21.0
click at [561, 281] on div at bounding box center [608, 298] width 242 height 242
drag, startPoint x: 615, startPoint y: 323, endPoint x: 718, endPoint y: 310, distance: 103.8
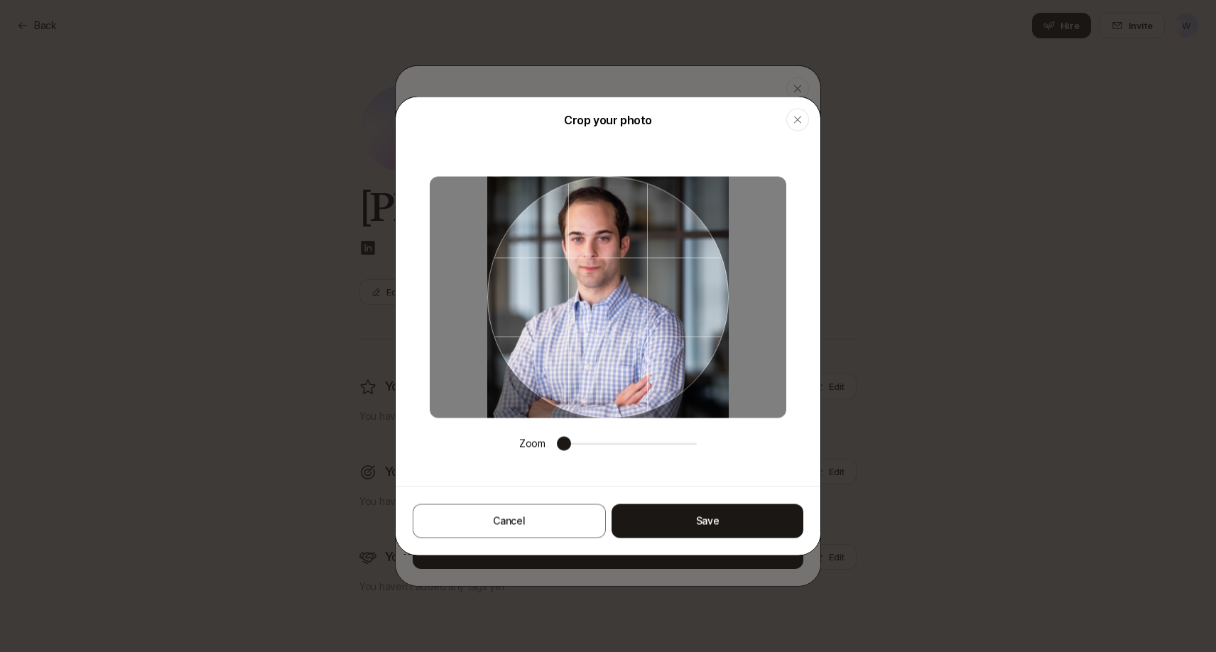
click at [718, 310] on div at bounding box center [608, 298] width 242 height 242
drag, startPoint x: 670, startPoint y: 307, endPoint x: 642, endPoint y: 307, distance: 28.4
click at [642, 307] on div at bounding box center [608, 298] width 242 height 242
drag, startPoint x: 685, startPoint y: 370, endPoint x: 662, endPoint y: 416, distance: 50.8
click at [662, 416] on div at bounding box center [608, 298] width 357 height 242
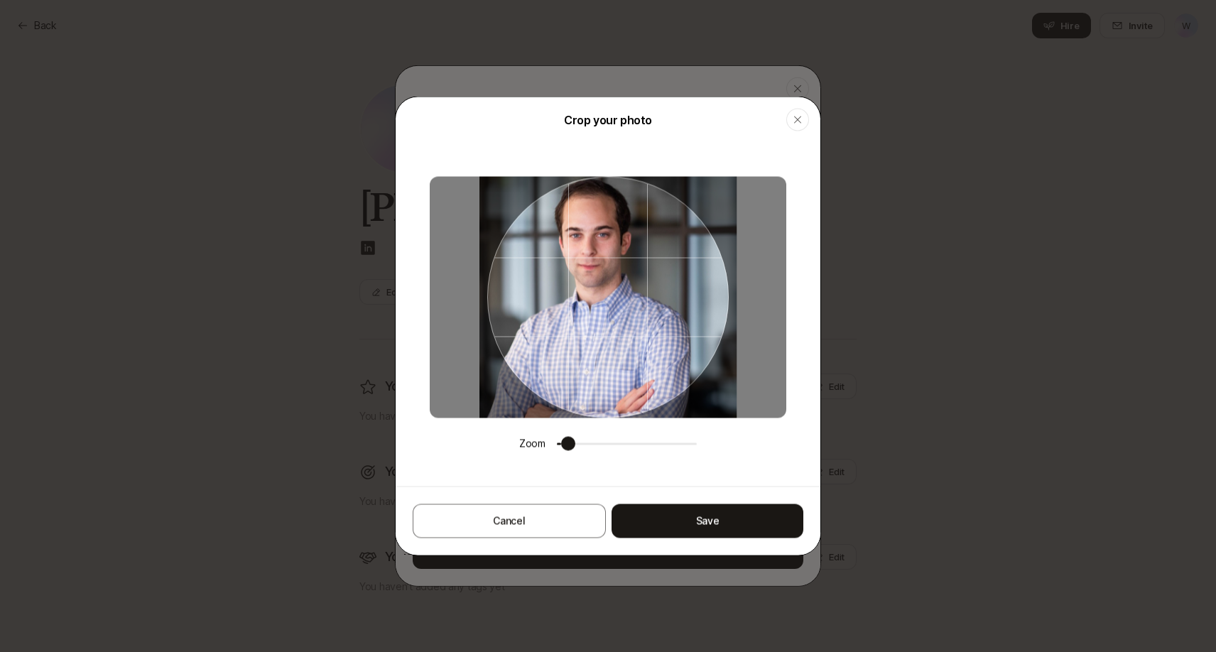
click at [561, 446] on span at bounding box center [568, 444] width 14 height 14
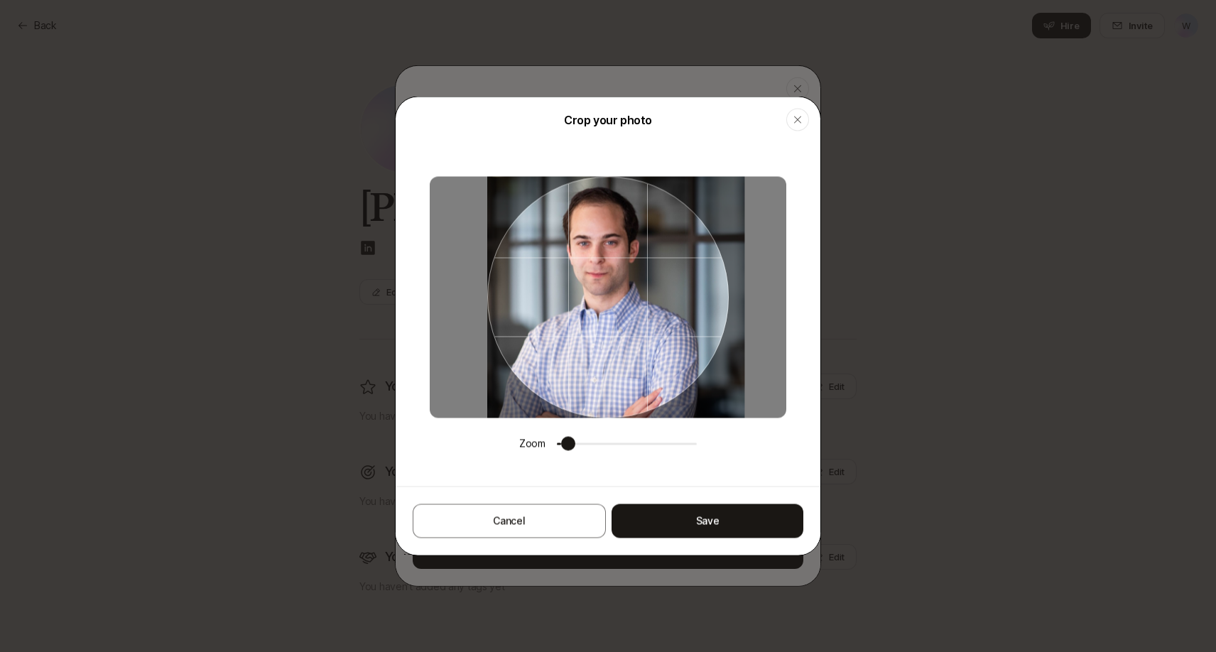
drag, startPoint x: 623, startPoint y: 349, endPoint x: 648, endPoint y: 378, distance: 38.3
click at [648, 378] on div at bounding box center [608, 298] width 242 height 242
click at [563, 449] on span at bounding box center [570, 444] width 14 height 14
click at [698, 539] on div "Cancel Save" at bounding box center [608, 521] width 425 height 69
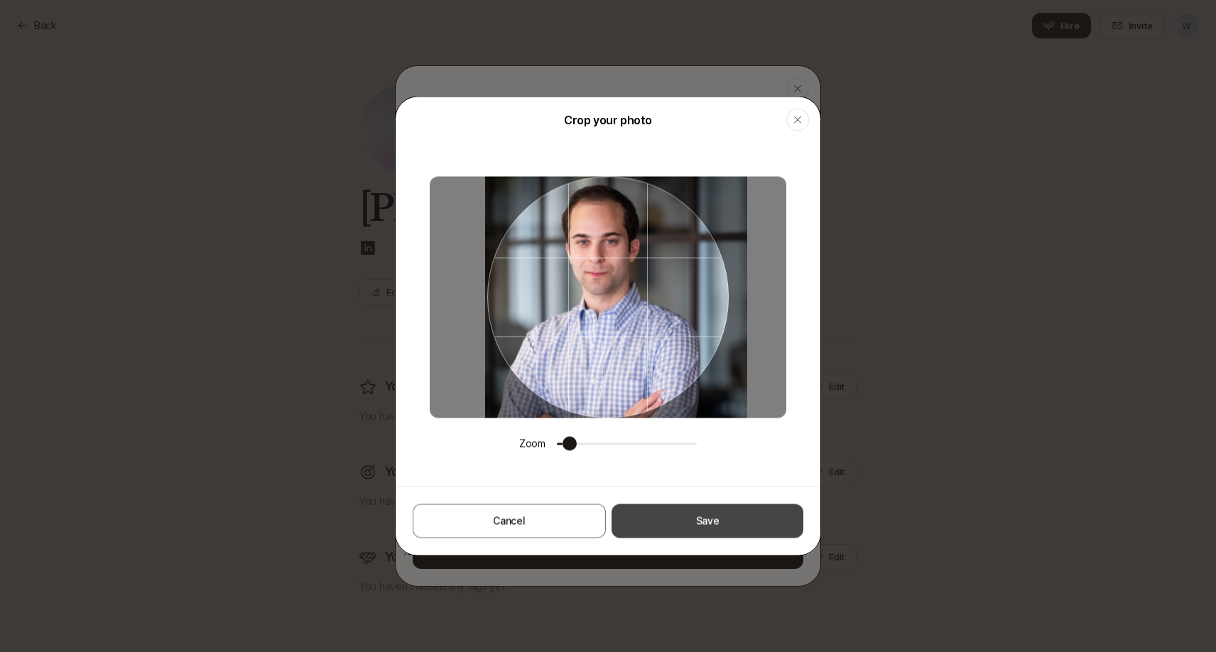
click at [696, 526] on button "Save" at bounding box center [708, 521] width 192 height 34
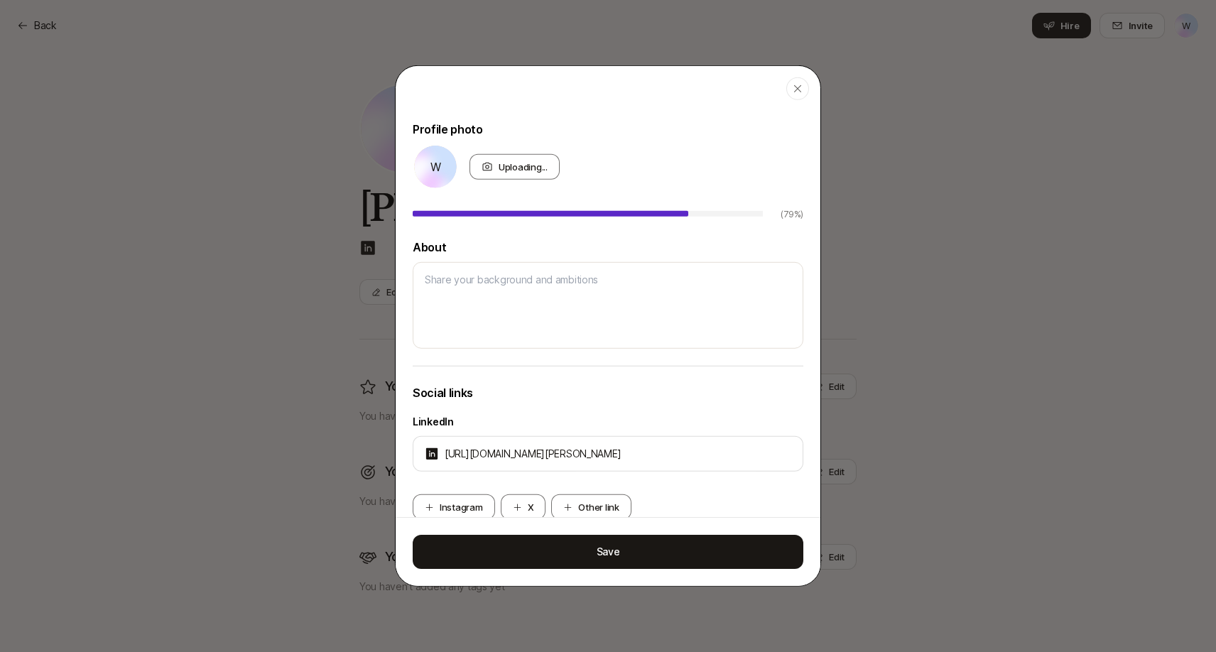
type textarea "x"
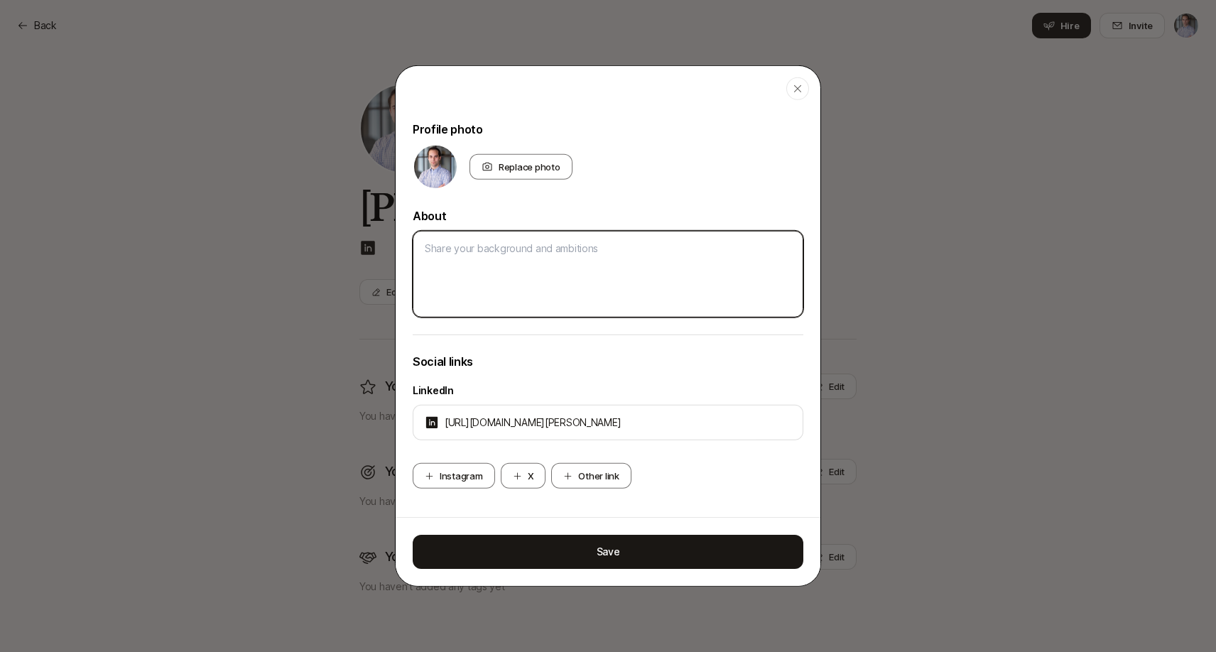
click at [503, 269] on textarea at bounding box center [608, 274] width 391 height 87
type textarea "P"
type textarea "x"
type textarea "Pr"
type textarea "x"
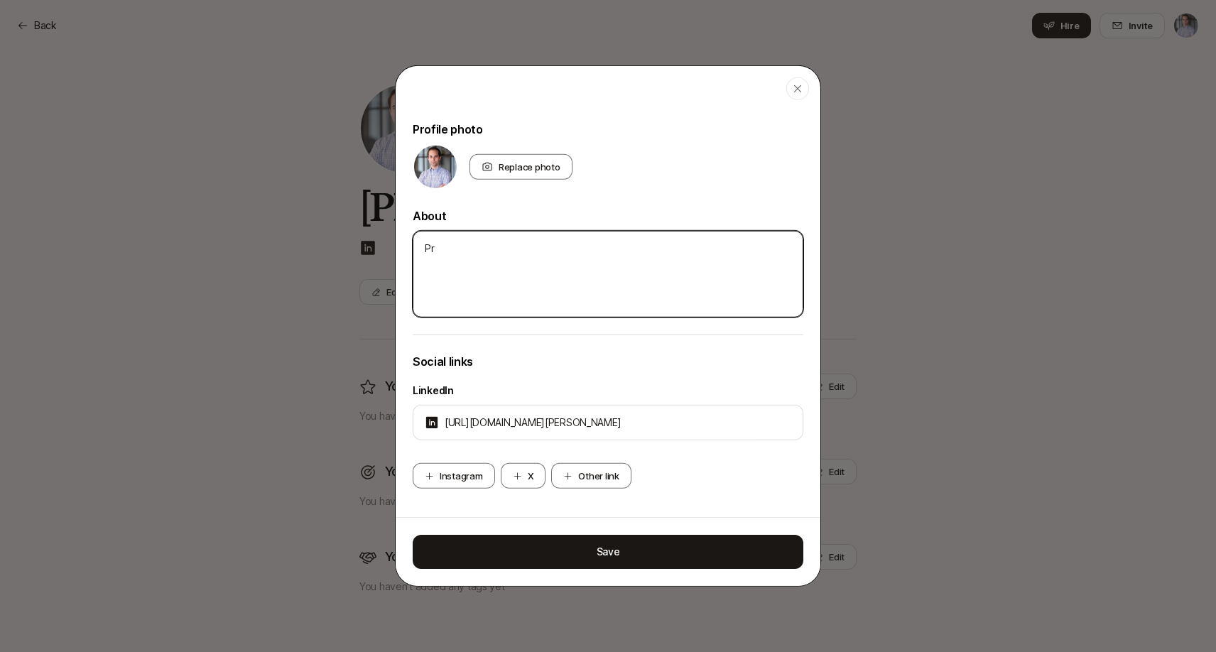
type textarea "Pro"
type textarea "x"
type textarea "Prod"
type textarea "x"
type textarea "Produ"
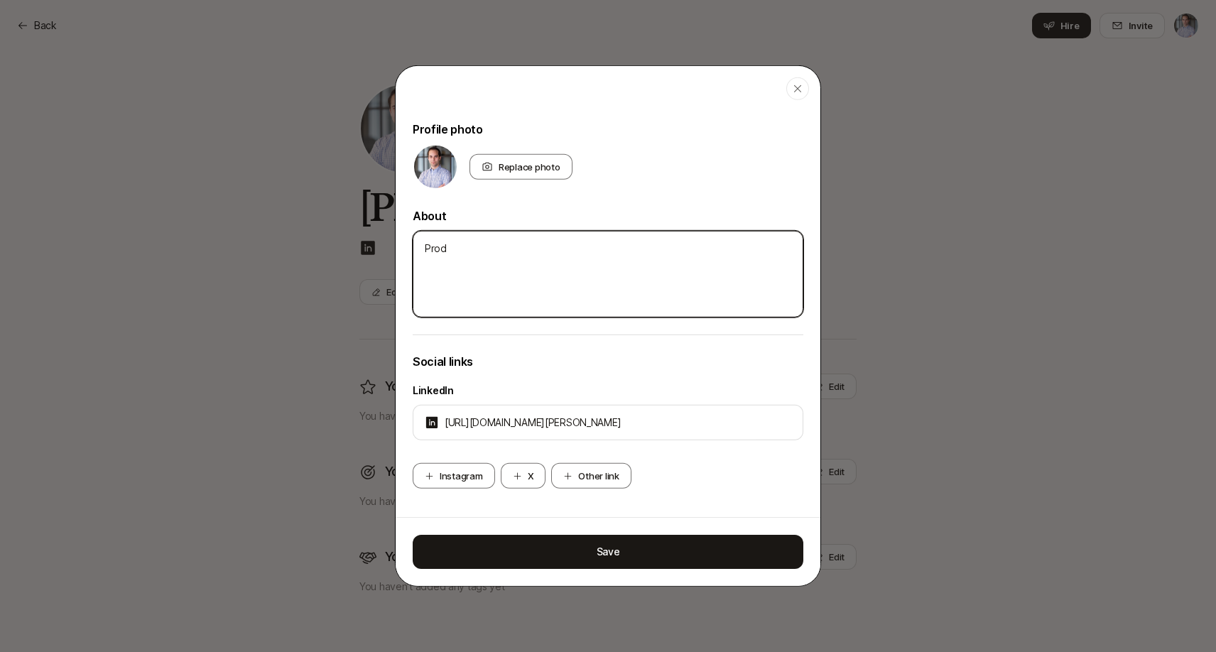
type textarea "x"
type textarea "Produc"
type textarea "x"
type textarea "Product"
type textarea "x"
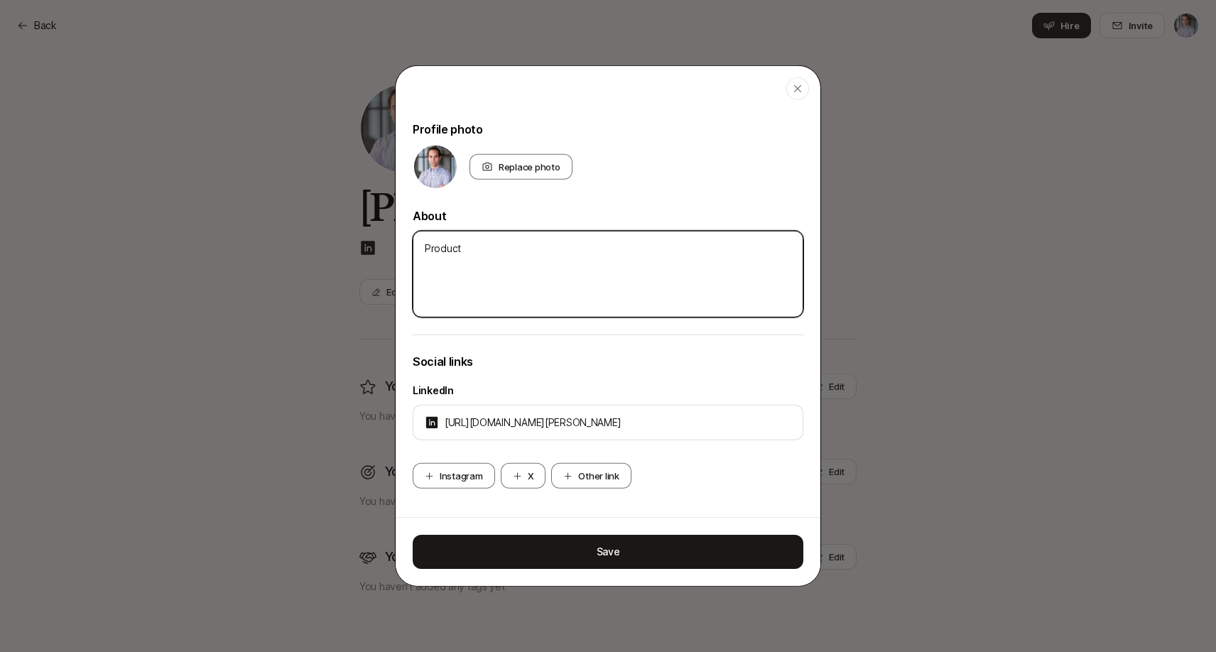
type textarea "Product"
type textarea "x"
type textarea "Product M"
type textarea "x"
type textarea "Product Ma"
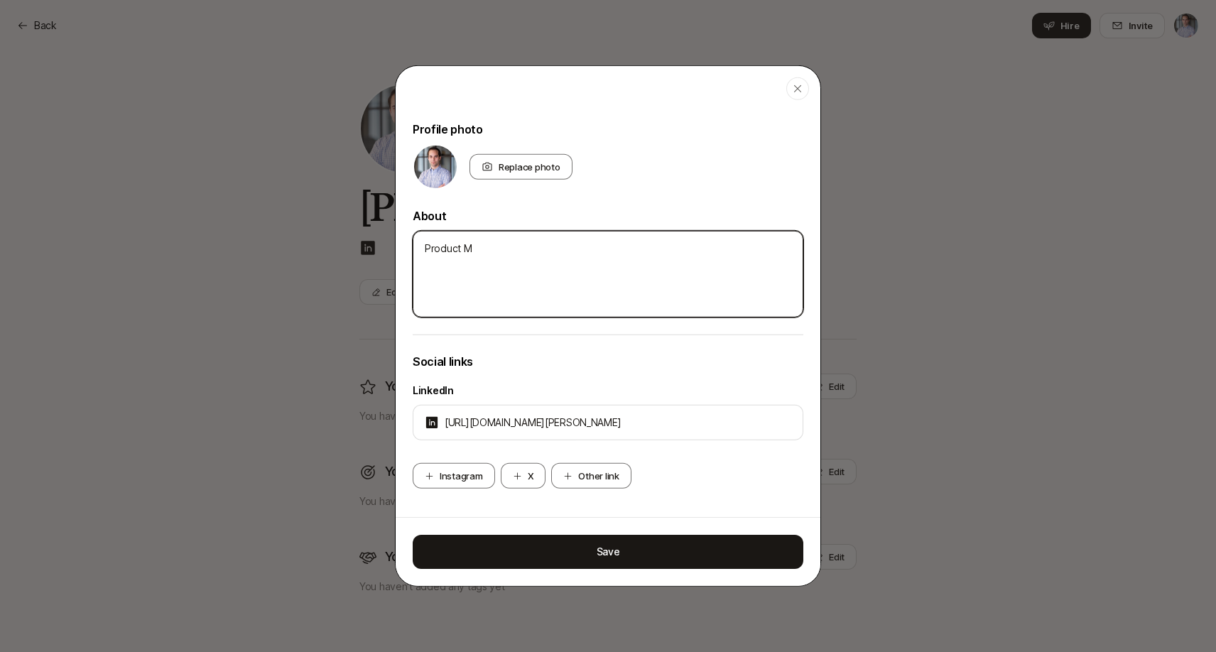
type textarea "x"
type textarea "Product Man"
type textarea "x"
type textarea "Product Mana"
type textarea "x"
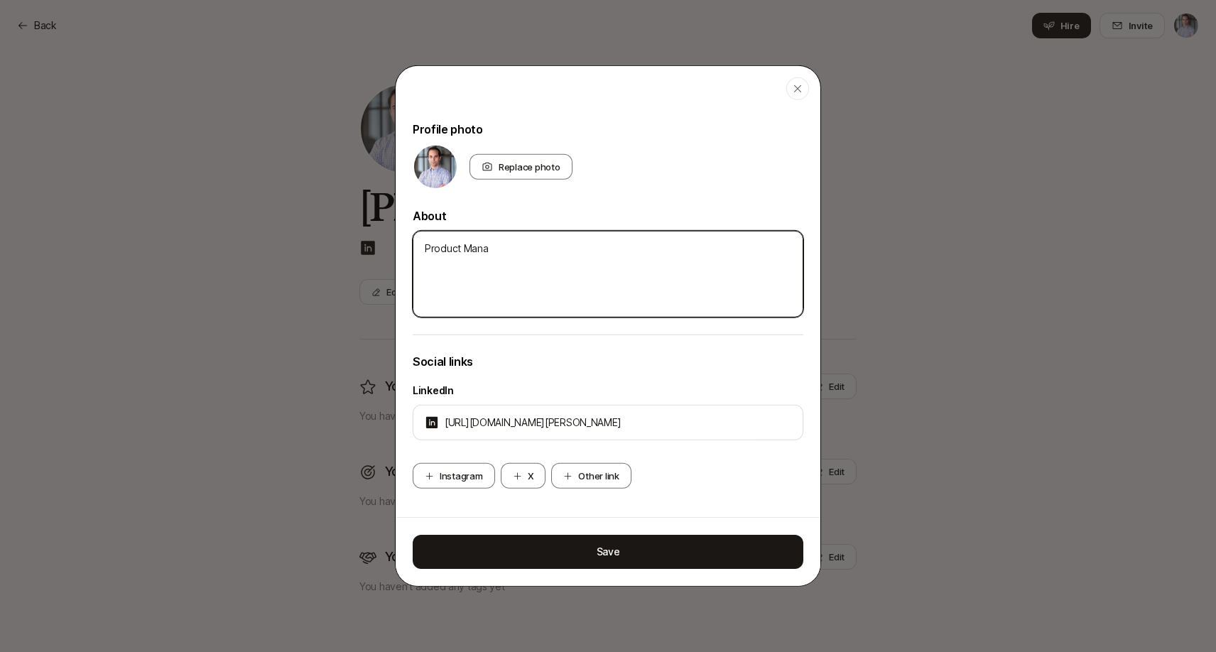
type textarea "Product Manag"
type textarea "x"
type textarea "Product Manage"
type textarea "x"
type textarea "Product Manager"
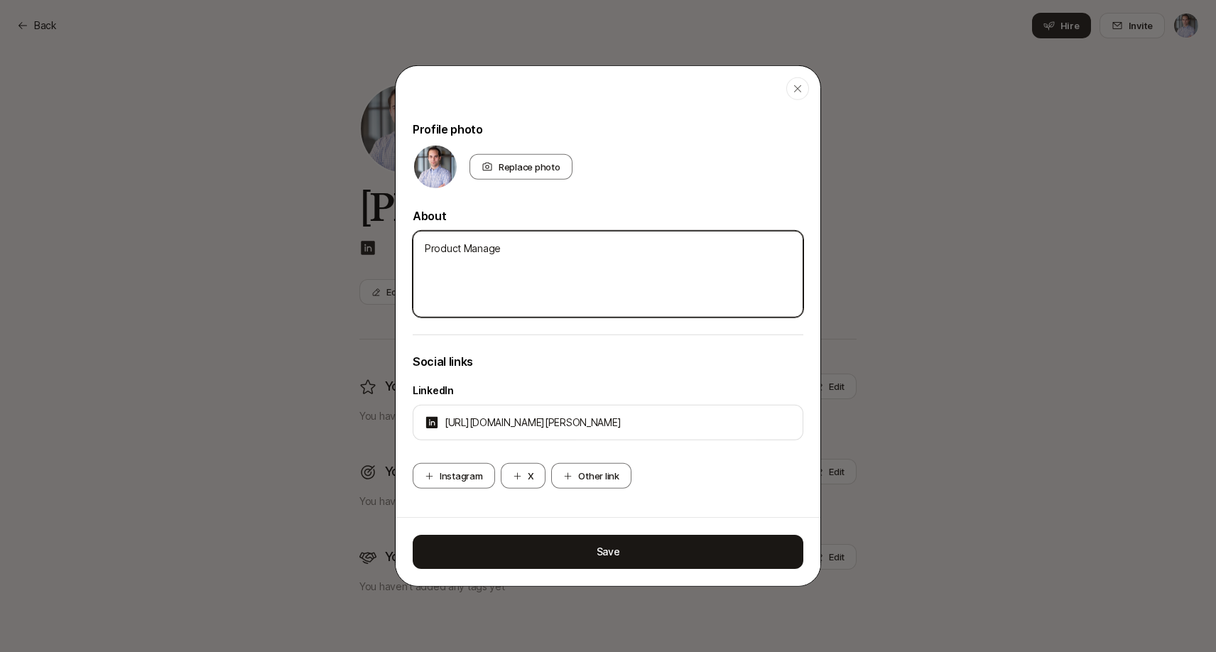
type textarea "x"
type textarea "Product Manager"
type textarea "x"
type textarea "Product Manager w"
type textarea "x"
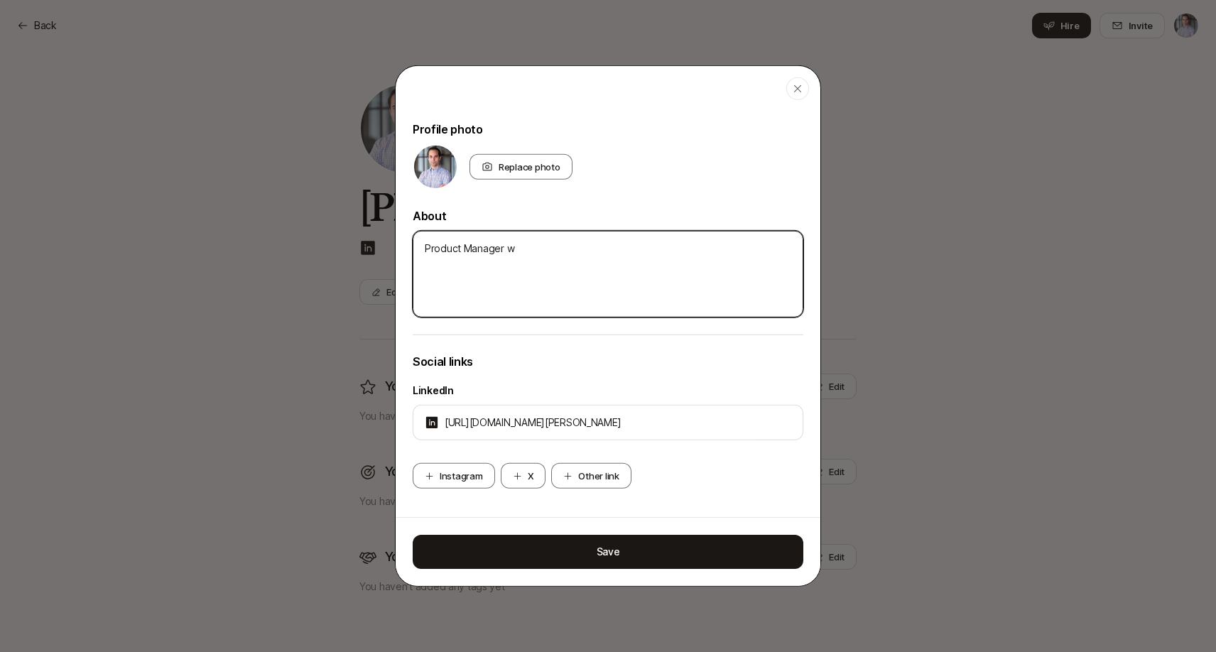
type textarea "Product Manager wi"
type textarea "x"
type textarea "Product Manager wit"
type textarea "x"
type textarea "Product Manager with"
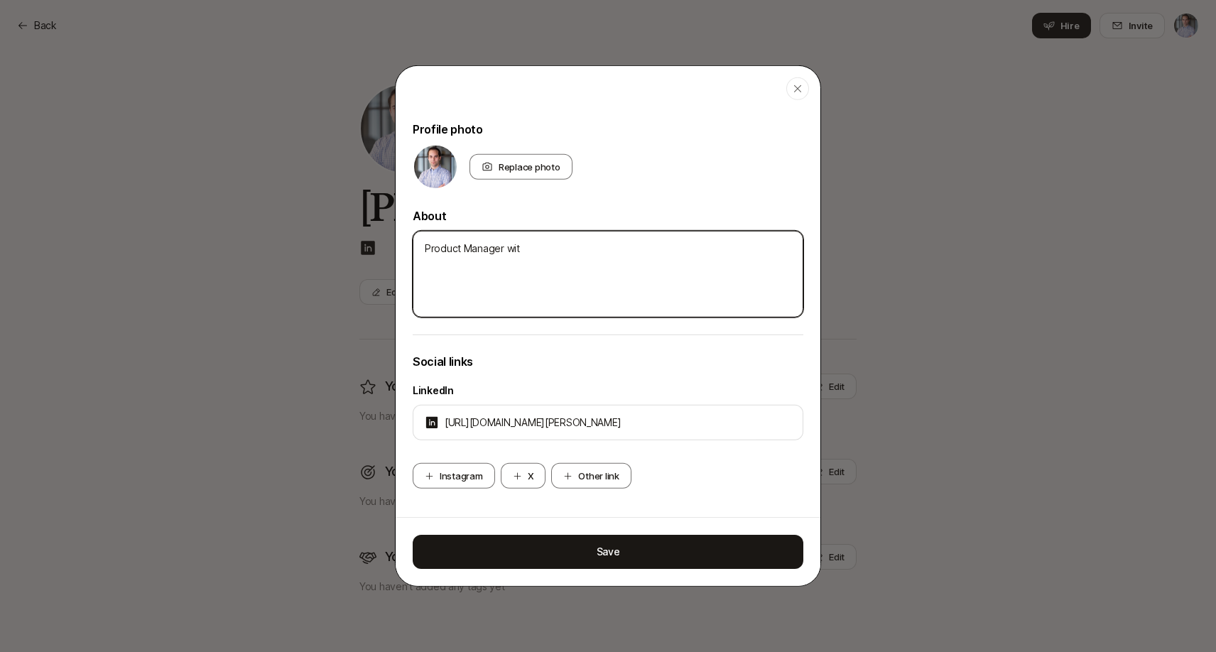
type textarea "x"
type textarea "Product Manager with"
type textarea "x"
type textarea "Product Manager with 8"
type textarea "x"
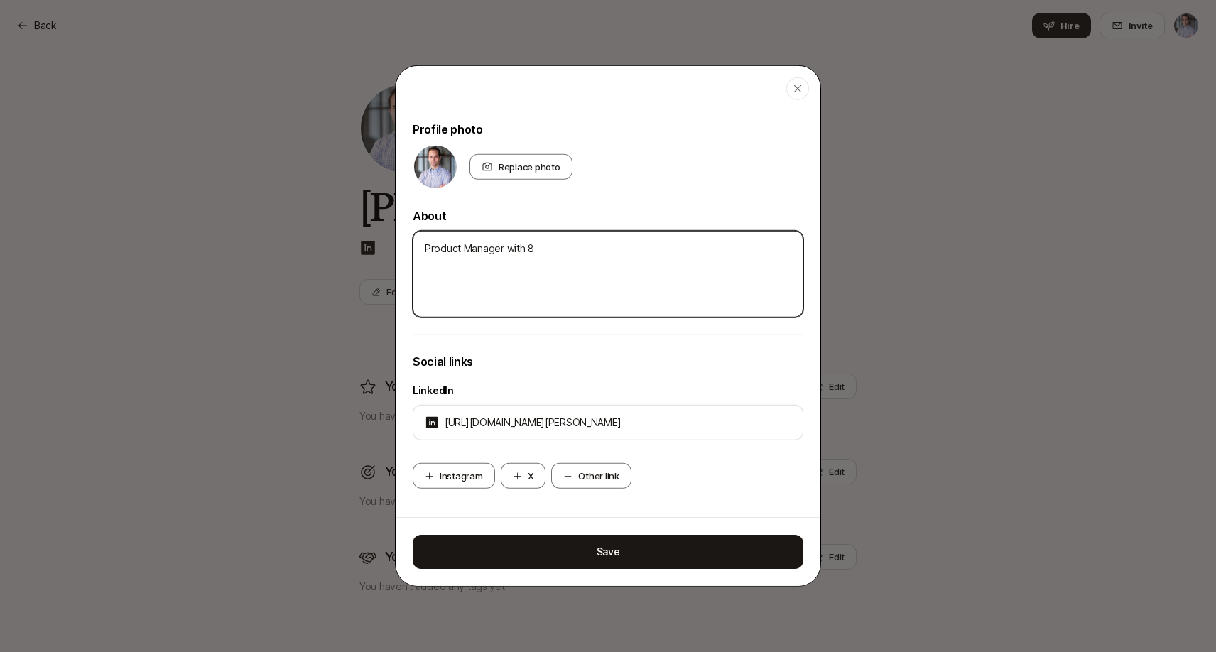
type textarea "Product Manager with 8"
type textarea "x"
type textarea "Product Manager with 8 y"
type textarea "x"
type textarea "Product Manager with 8 ye"
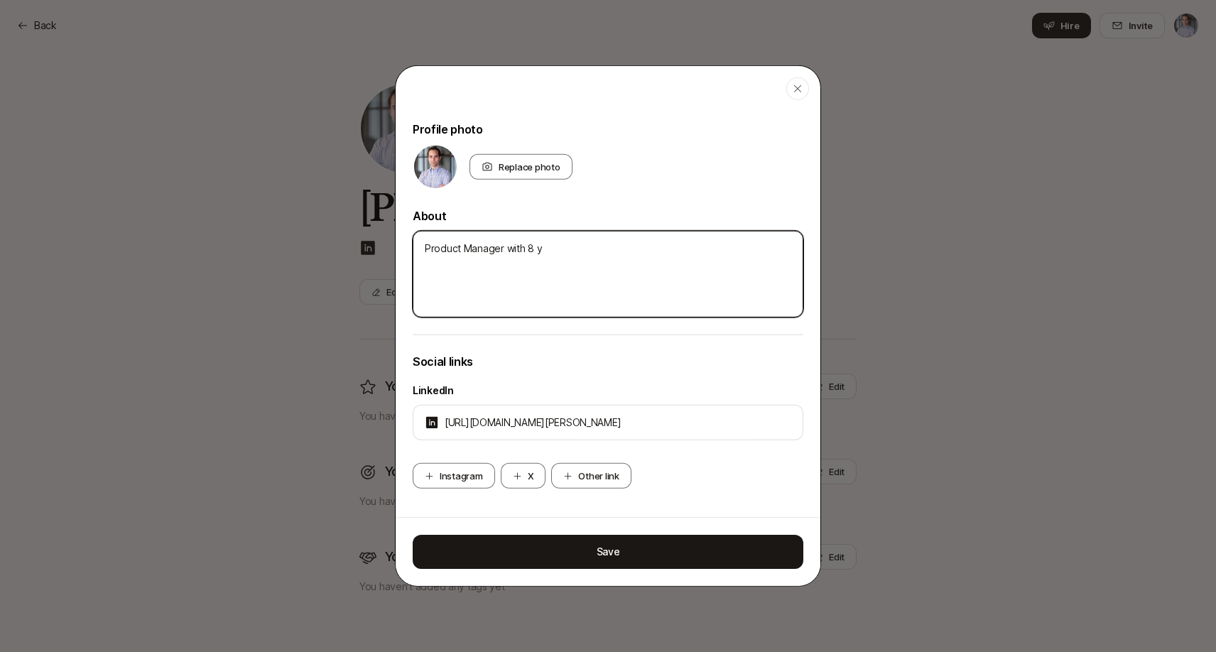
type textarea "x"
type textarea "Product Manager with 8 yea"
type textarea "x"
type textarea "Product Manager with 8 year"
type textarea "x"
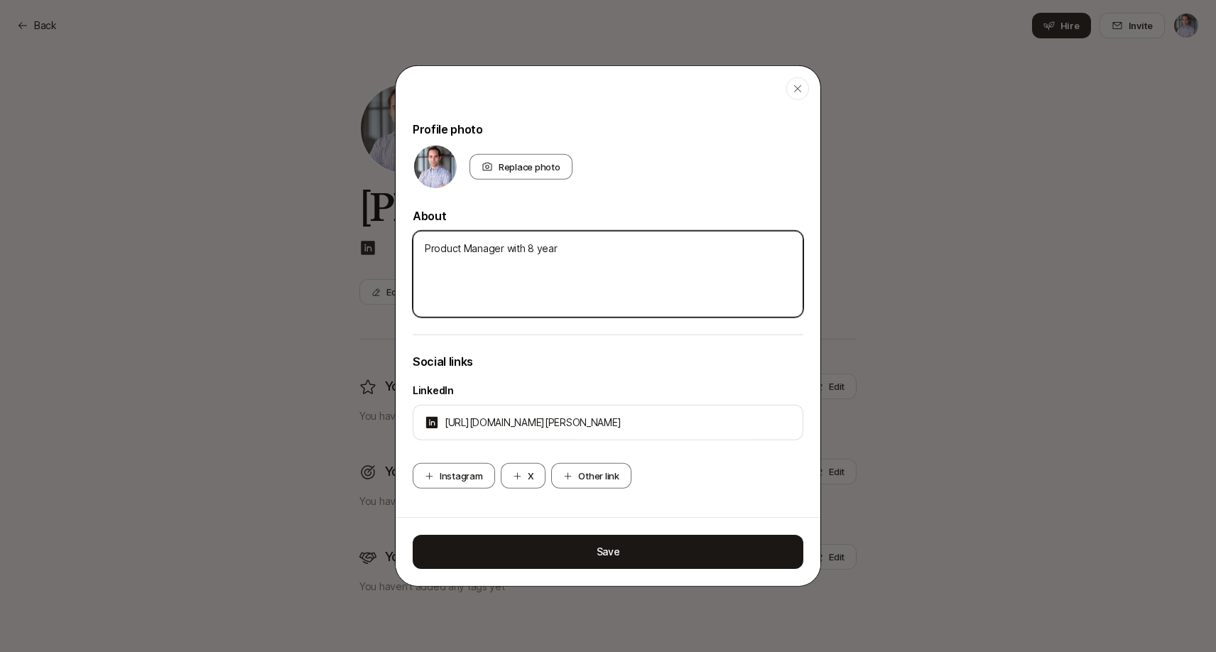
type textarea "Product Manager with 8 years"
type textarea "x"
type textarea "Product Manager with 8 years"
type textarea "x"
type textarea "Product Manager with [DEMOGRAPHIC_DATA]"
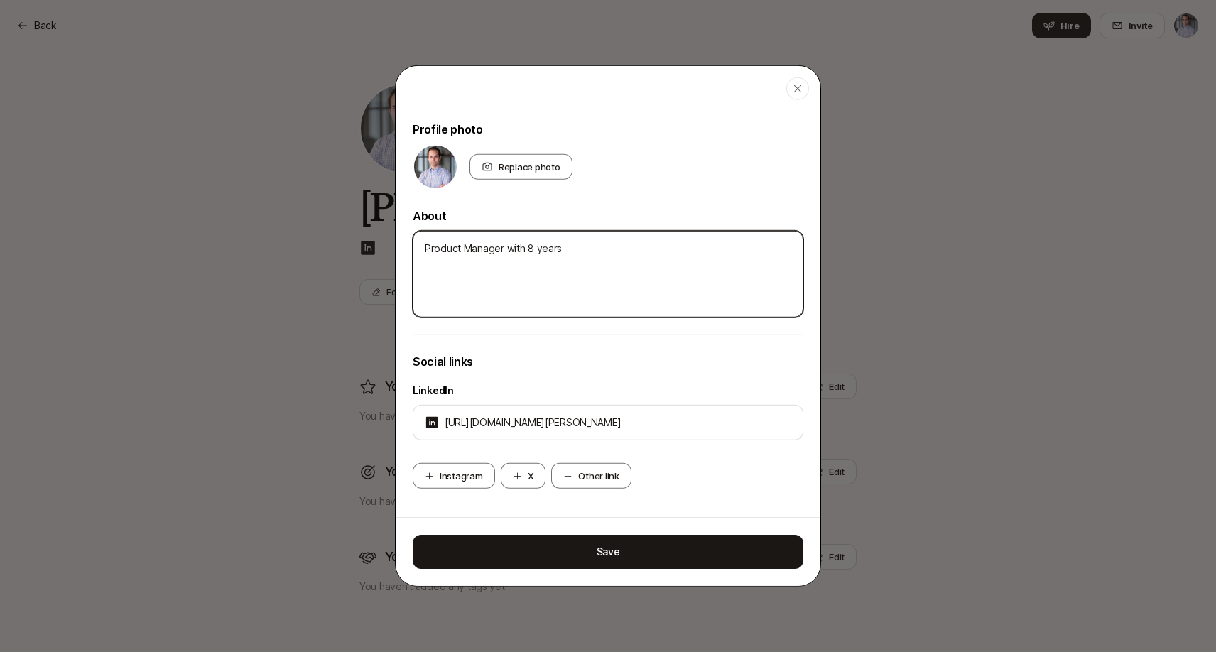
type textarea "x"
type textarea "Product Manager with 8 years of"
type textarea "x"
type textarea "Product Manager with 8 years of"
type textarea "x"
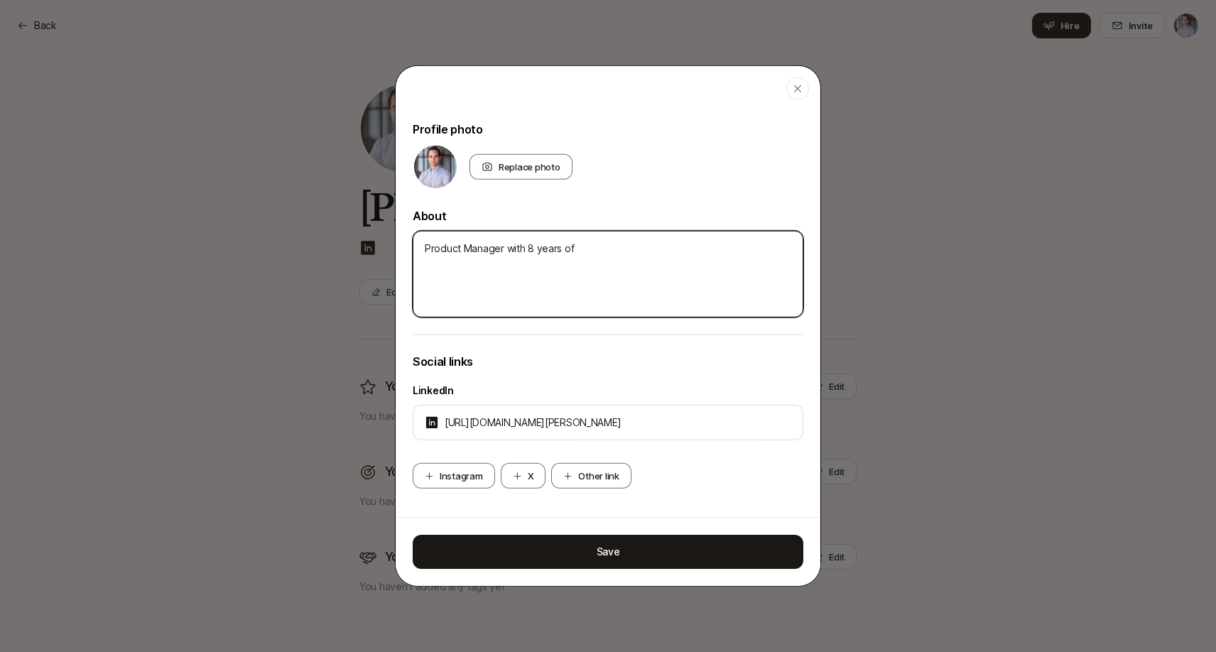
type textarea "Product Manager with 8 years of e"
type textarea "x"
type textarea "Product Manager with 8 years of ex"
type textarea "x"
type textarea "Product Manager with 8 years of exp"
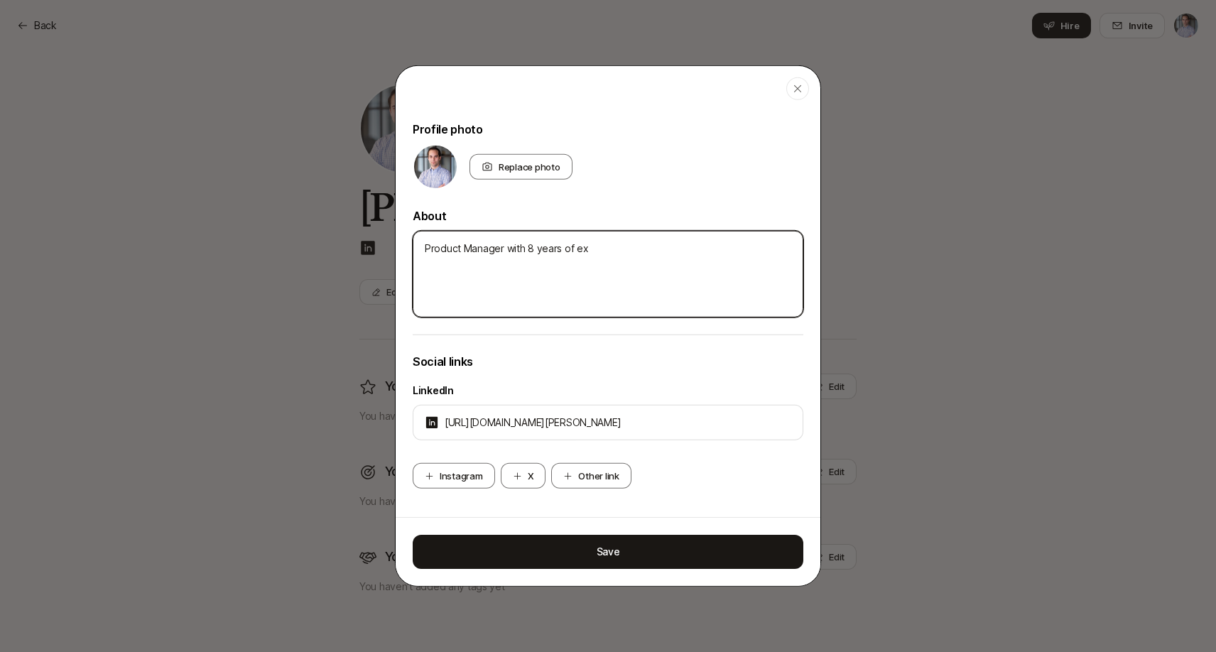
type textarea "x"
type textarea "Product Manager with 8 years of expe"
type textarea "x"
type textarea "Product Manager with 8 years of exper"
type textarea "x"
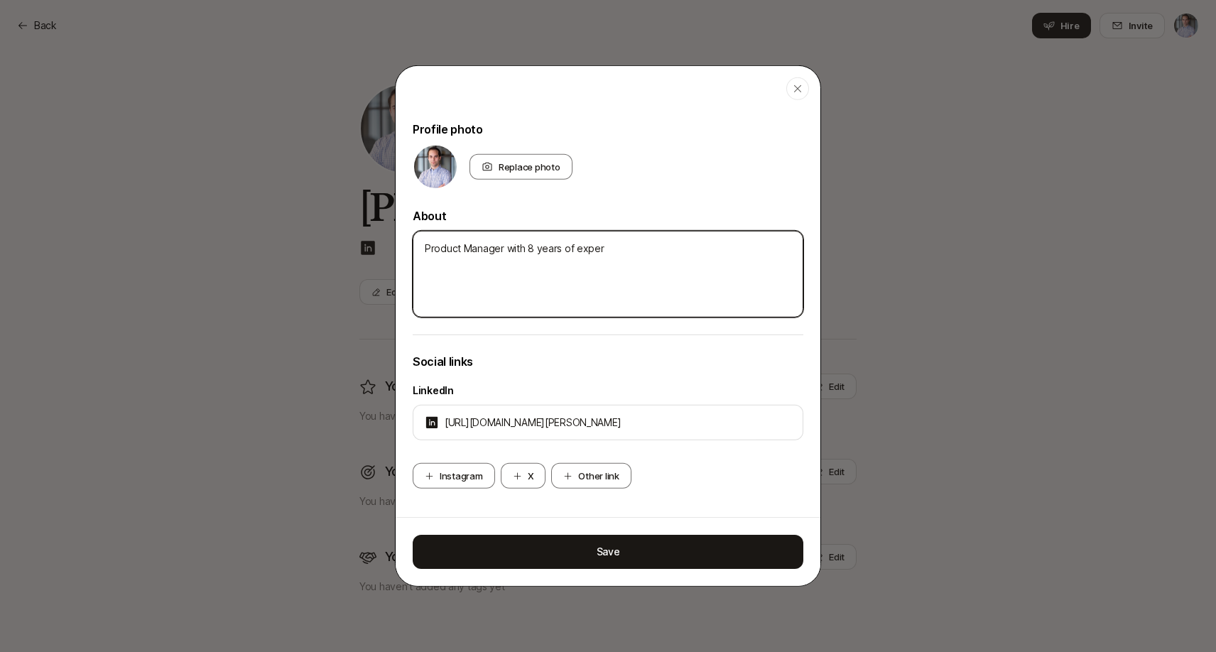
type textarea "Product Manager with 8 years of experi"
type textarea "x"
type textarea "Product Manager with 8 years of experie"
type textarea "x"
type textarea "Product Manager with 8 years of experien"
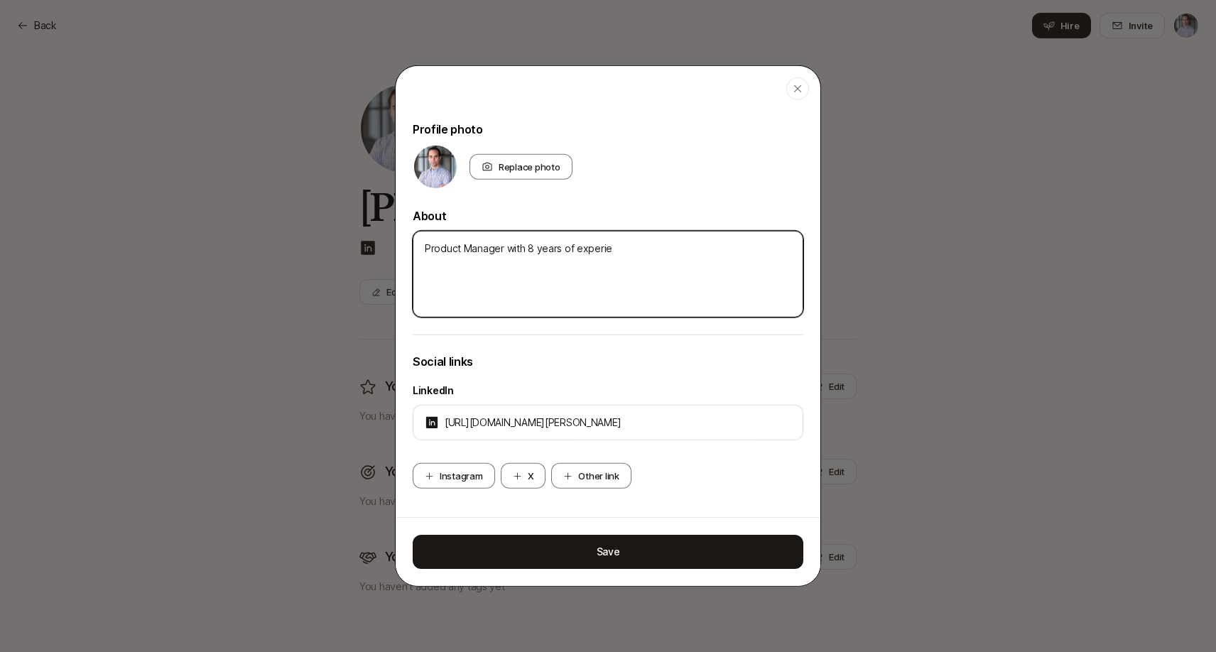
type textarea "x"
type textarea "Product Manager with 8 years of experienc"
type textarea "x"
type textarea "Product Manager with 8 years of experience"
type textarea "x"
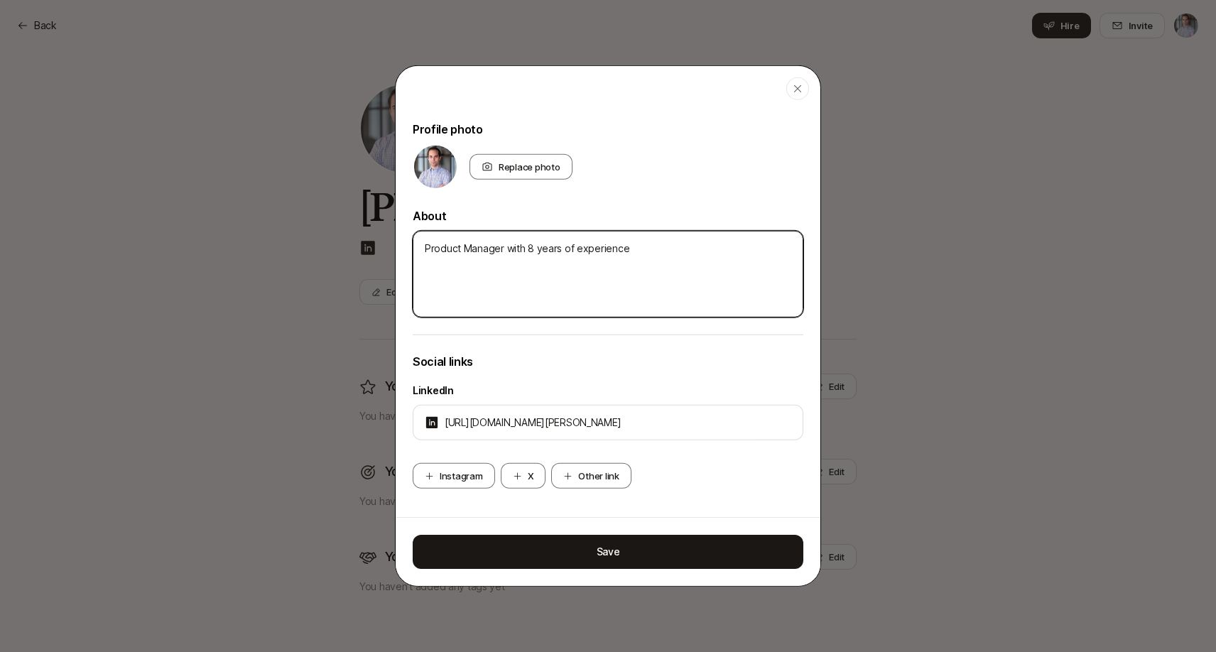
type textarea "Product Manager with 8 years of experience"
type textarea "x"
type textarea "Product Manager with 8 years of experience a"
type textarea "x"
type textarea "Product Manager with 8 years of experience ac"
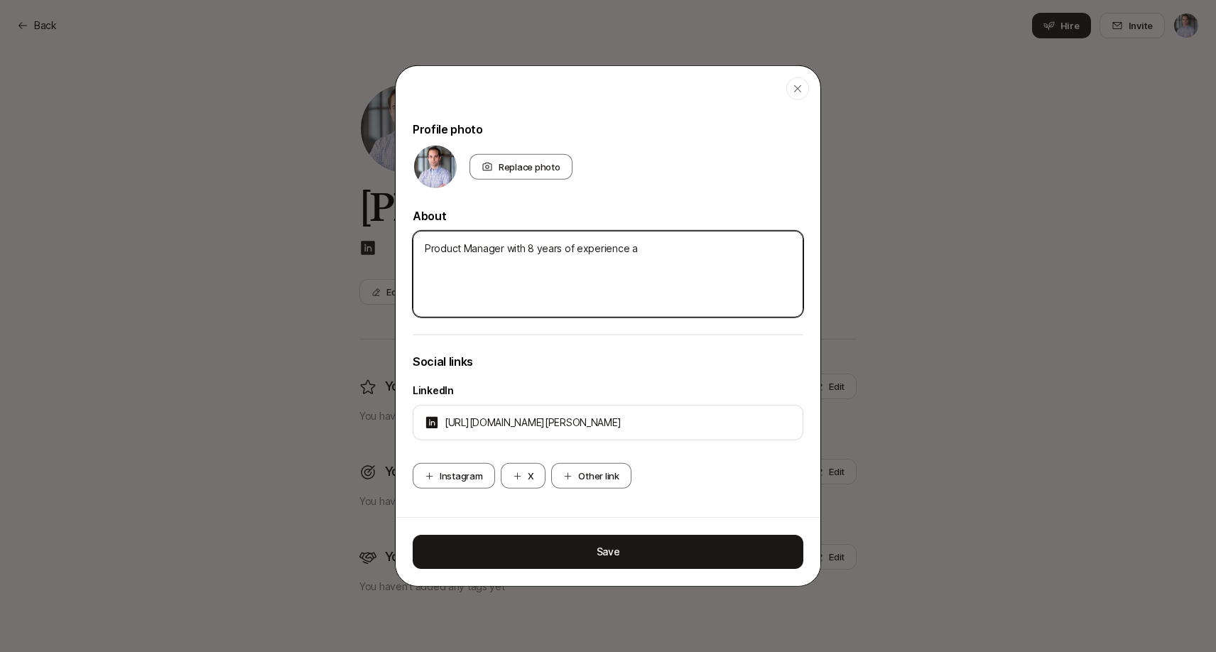
type textarea "x"
type textarea "Product Manager with 8 years of experience acr"
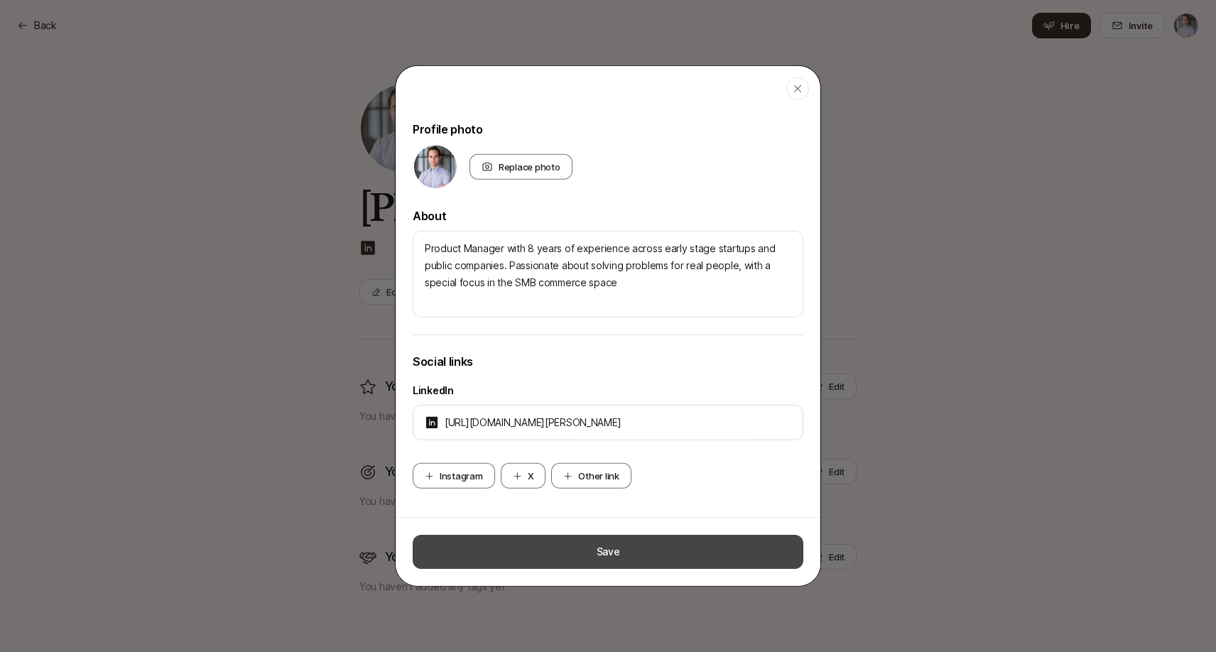
click at [605, 561] on button "Save" at bounding box center [608, 552] width 391 height 34
click at [600, 543] on button "Save" at bounding box center [608, 552] width 391 height 34
click at [617, 544] on button "Save" at bounding box center [608, 552] width 391 height 34
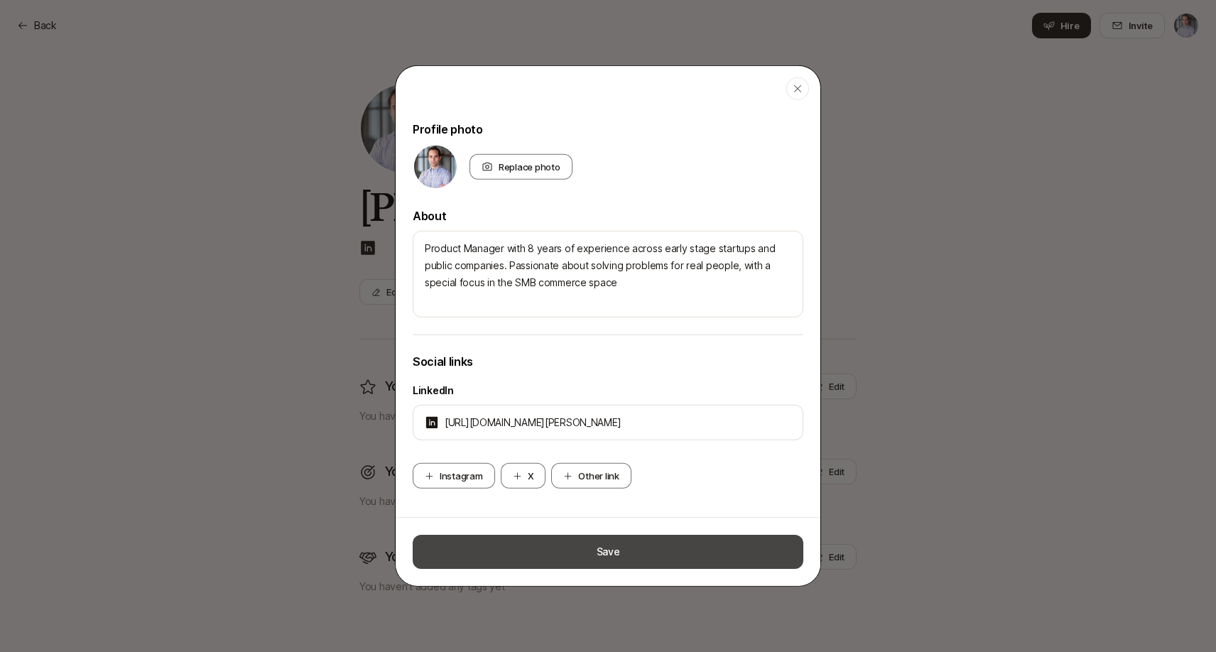
click at [629, 546] on button "Save" at bounding box center [608, 552] width 391 height 34
click at [638, 538] on button "Save" at bounding box center [608, 552] width 391 height 34
click at [639, 541] on button "Save" at bounding box center [608, 552] width 391 height 34
click at [648, 553] on button "Save" at bounding box center [608, 552] width 391 height 34
click at [642, 553] on button "Save" at bounding box center [608, 552] width 391 height 34
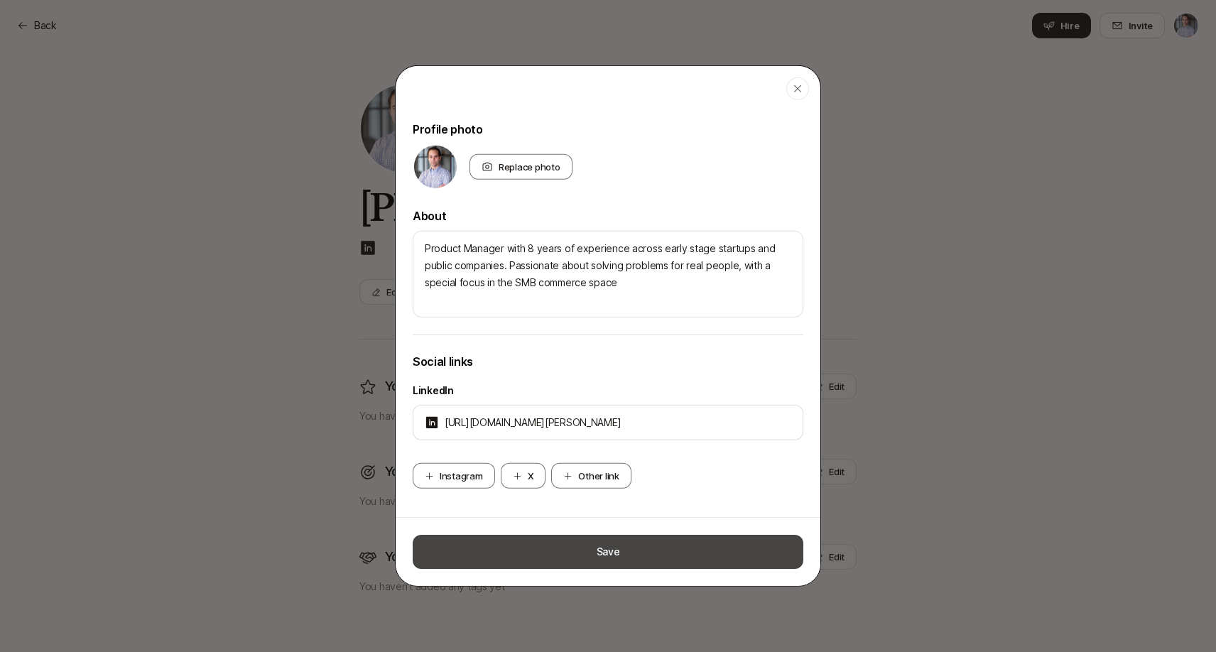
click at [637, 549] on button "Save" at bounding box center [608, 552] width 391 height 34
click at [645, 536] on button "Save" at bounding box center [608, 552] width 391 height 34
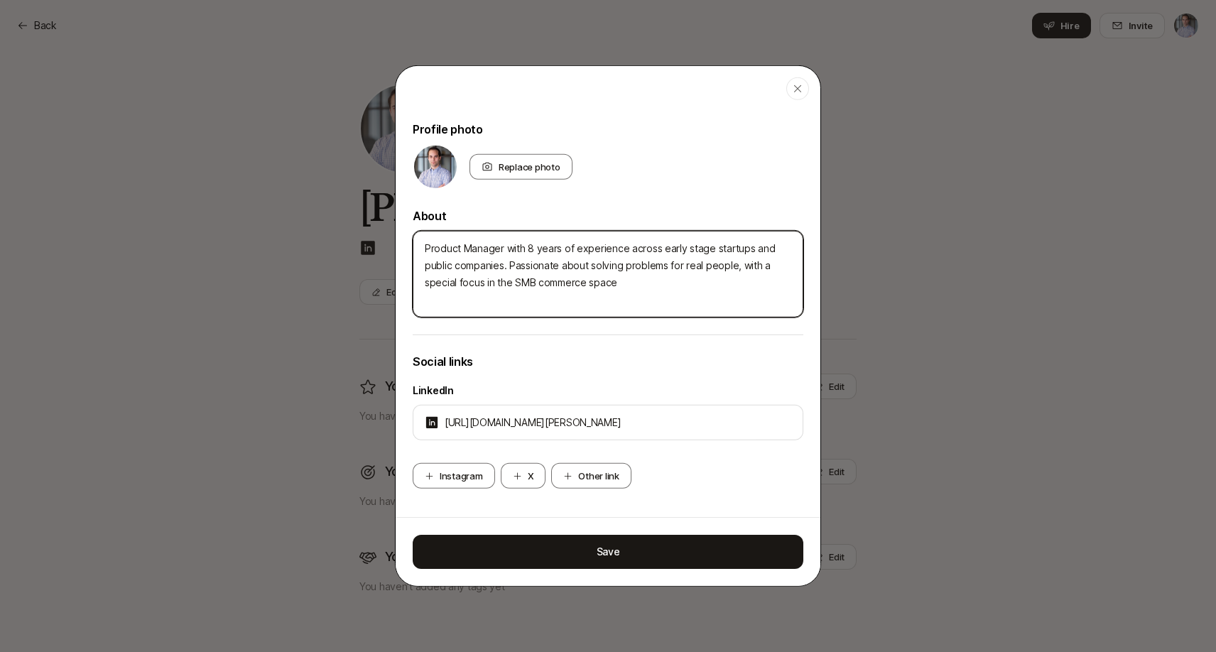
drag, startPoint x: 632, startPoint y: 287, endPoint x: 425, endPoint y: 239, distance: 212.8
click at [425, 239] on textarea "Product Manager with 8 years of experience across early stage startups and publ…" at bounding box center [608, 274] width 391 height 87
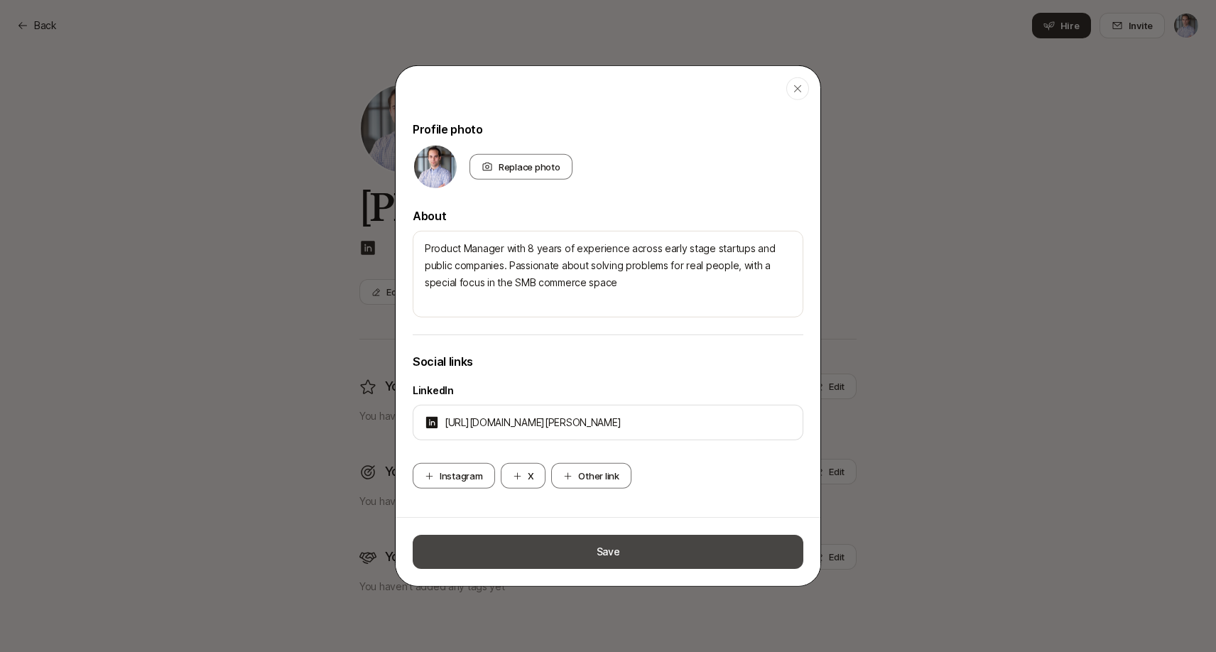
click at [593, 552] on button "Save" at bounding box center [608, 552] width 391 height 34
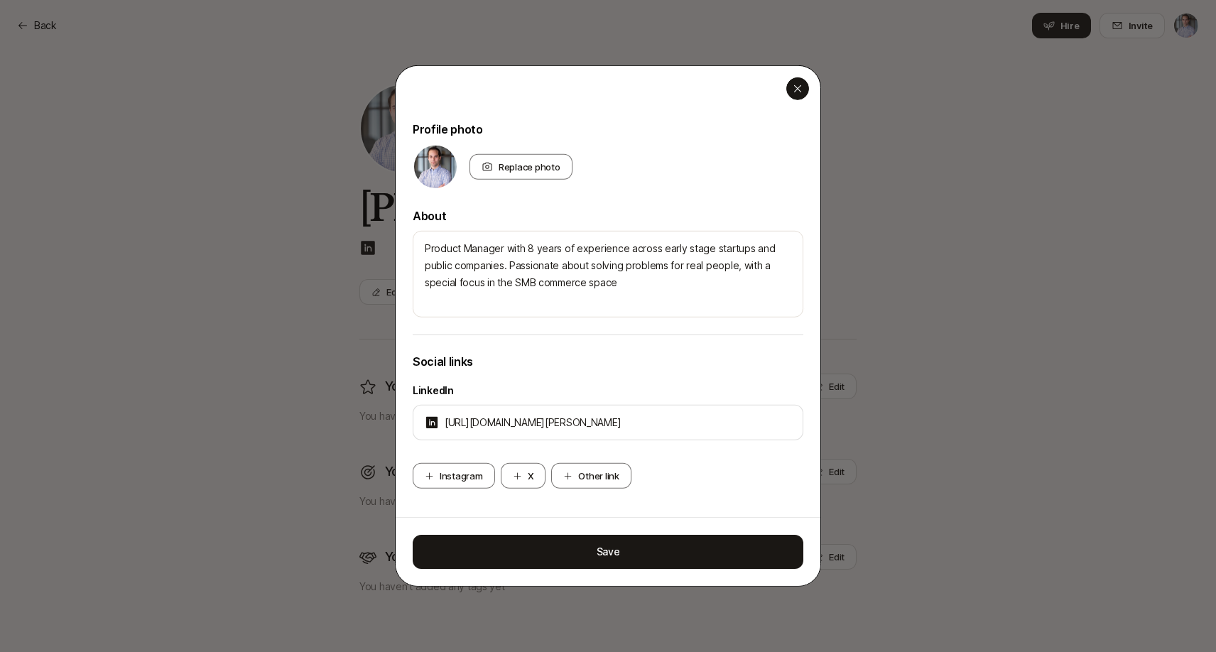
click at [799, 86] on icon "button" at bounding box center [797, 88] width 11 height 11
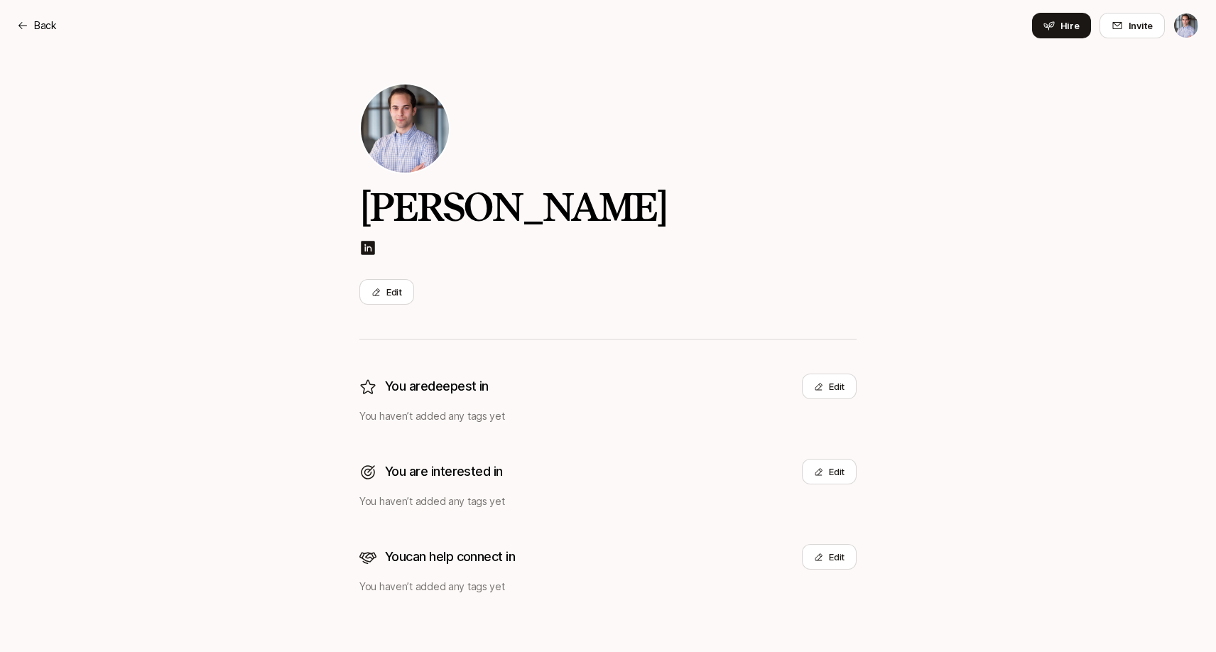
scroll to position [13, 0]
click at [36, 28] on p "Back" at bounding box center [45, 25] width 23 height 17
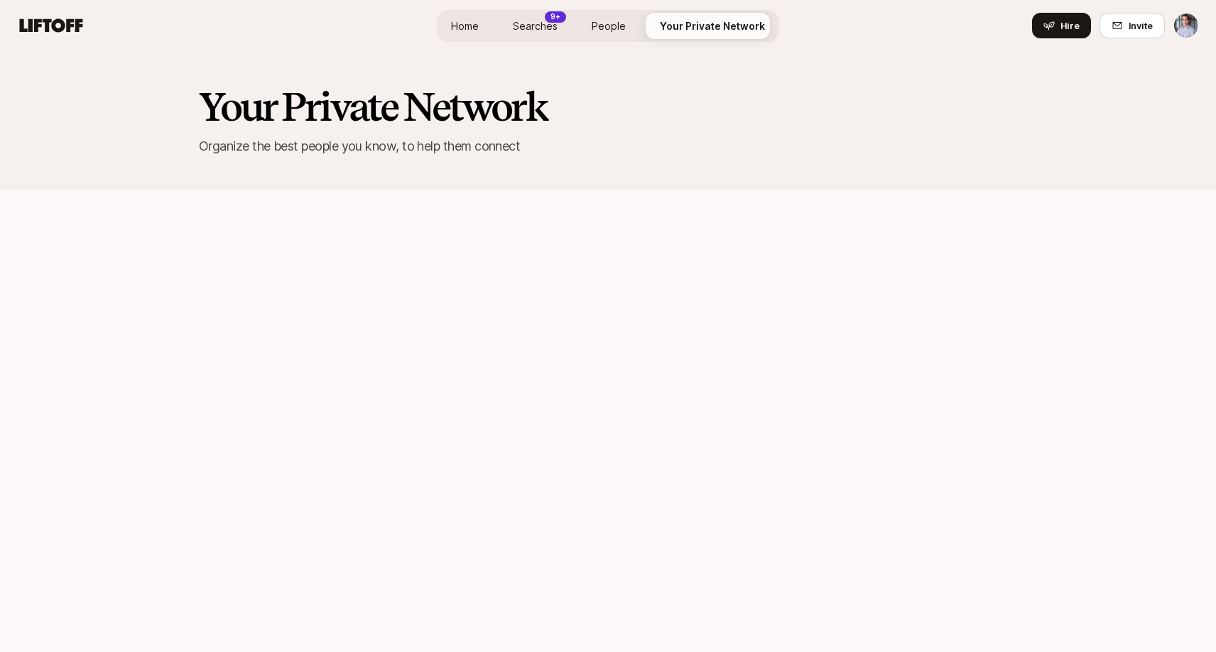
scroll to position [768, 0]
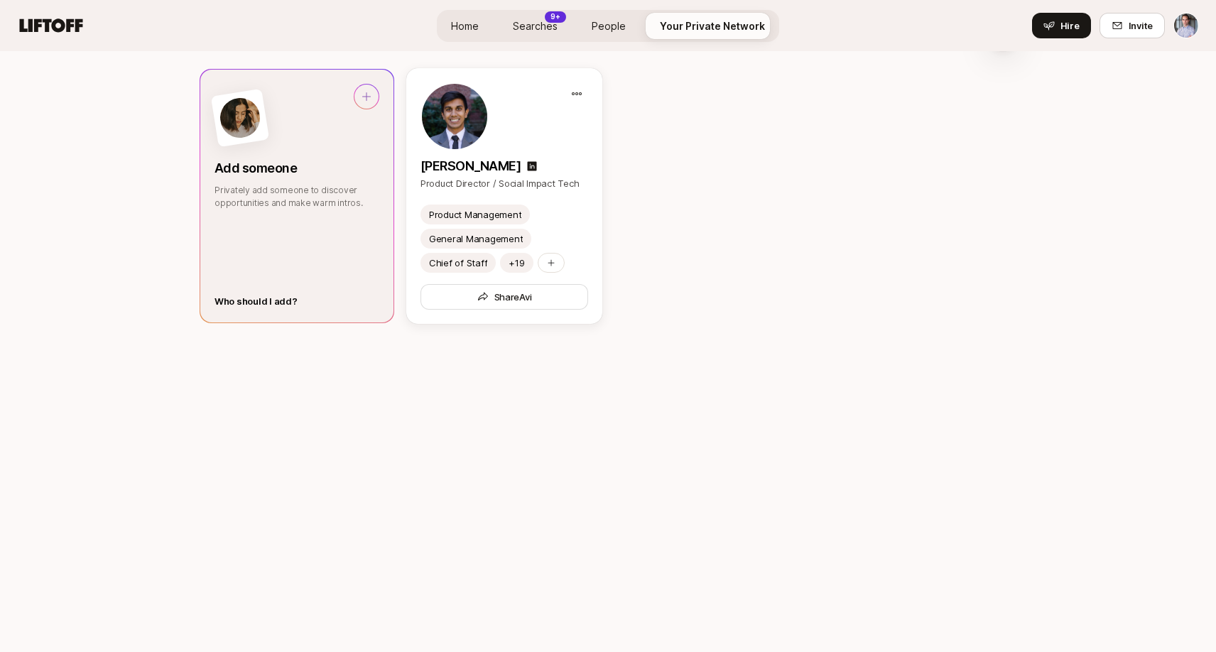
click at [271, 307] on div "Who should I add?" at bounding box center [256, 301] width 83 height 14
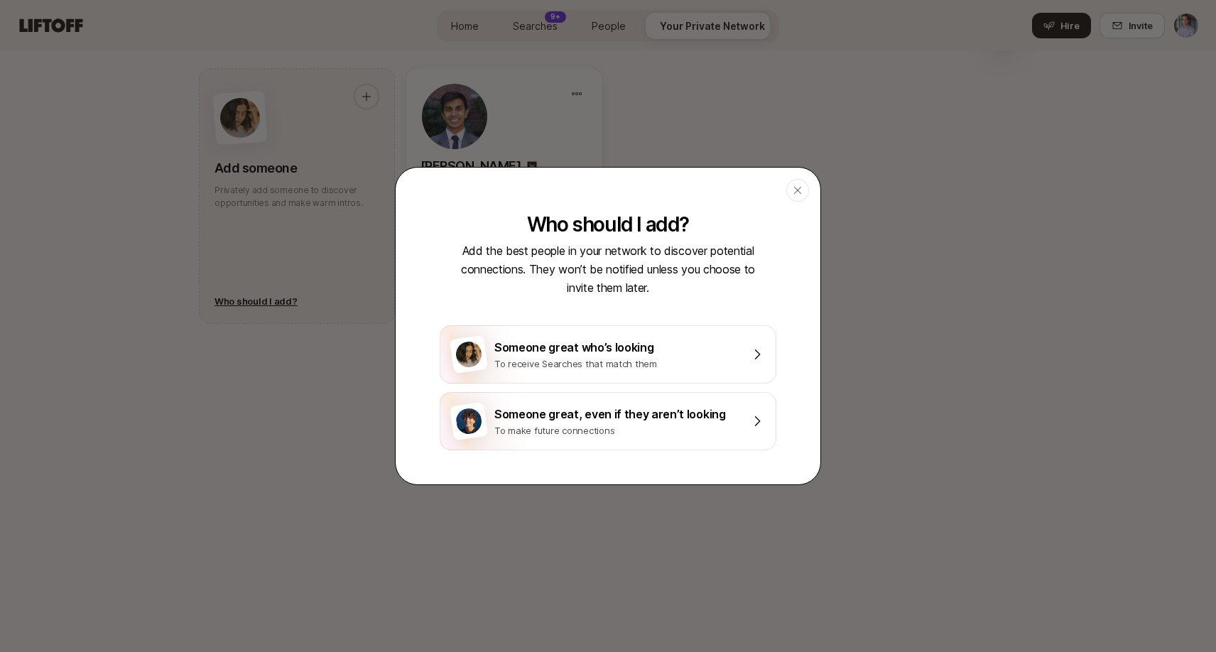
drag, startPoint x: 806, startPoint y: 193, endPoint x: 720, endPoint y: 320, distance: 153.1
click at [720, 320] on div "Close Who should I add? Add the best people in your network to discover potenti…" at bounding box center [608, 326] width 426 height 318
click at [686, 354] on div "Someone great who’s looking" at bounding box center [617, 347] width 247 height 18
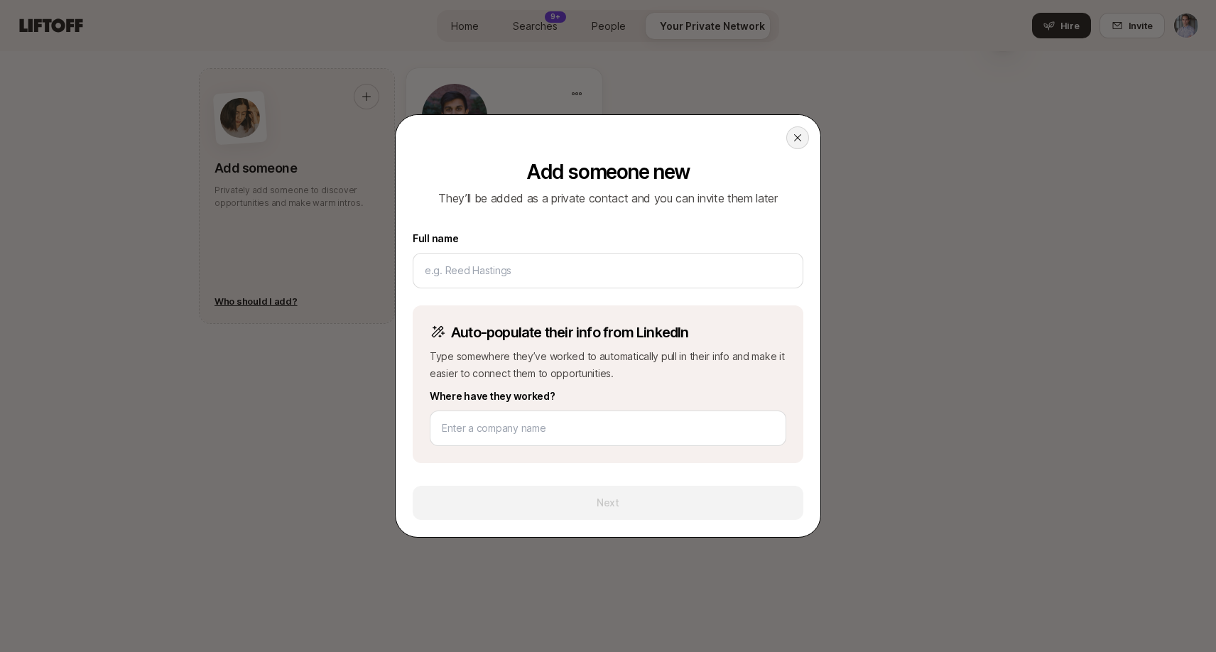
click at [794, 134] on icon at bounding box center [797, 137] width 11 height 11
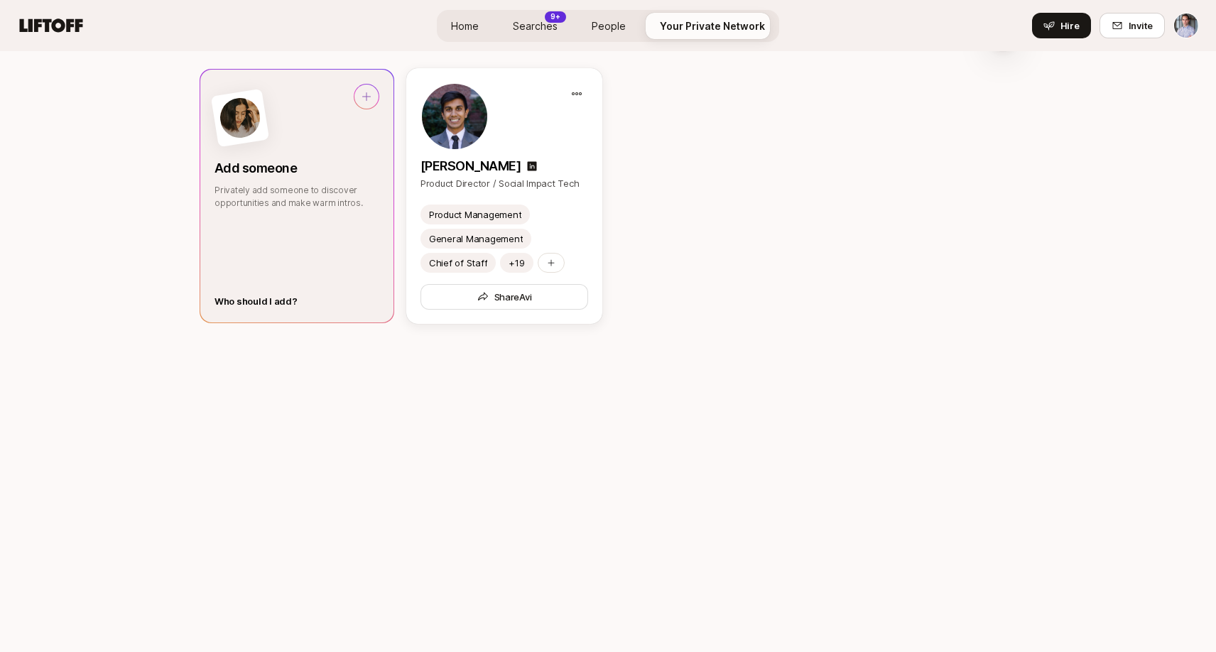
click at [280, 298] on div "Who should I add?" at bounding box center [256, 301] width 83 height 14
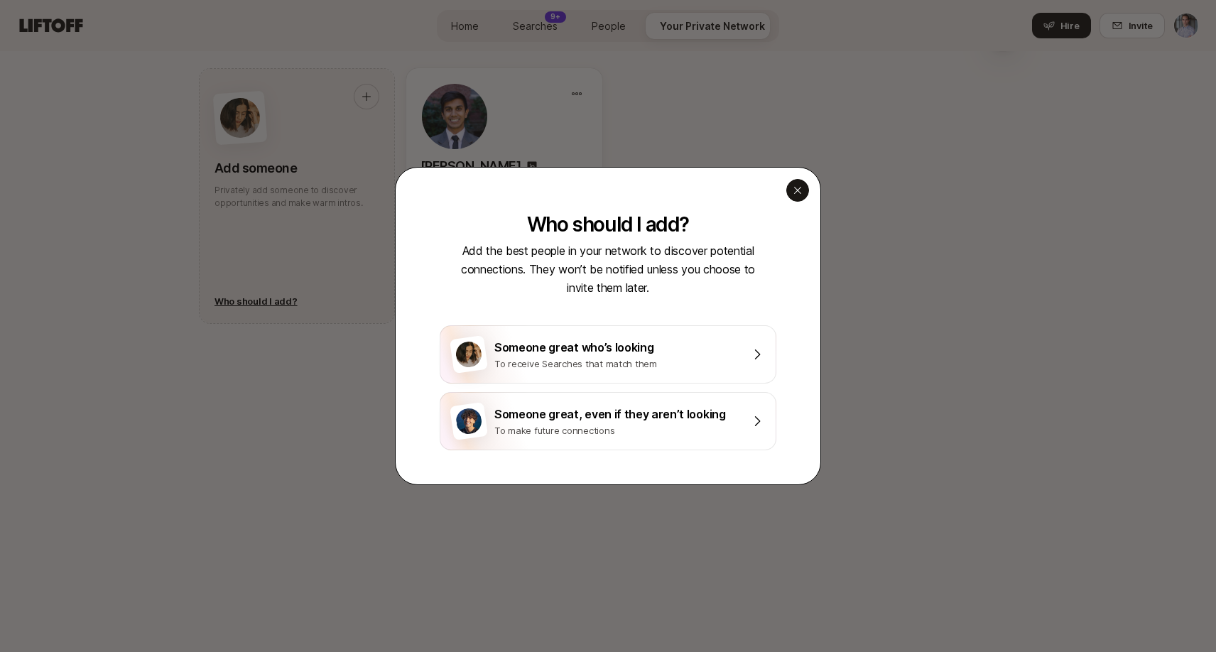
click at [794, 195] on icon "button" at bounding box center [797, 190] width 11 height 11
